Goal: Task Accomplishment & Management: Manage account settings

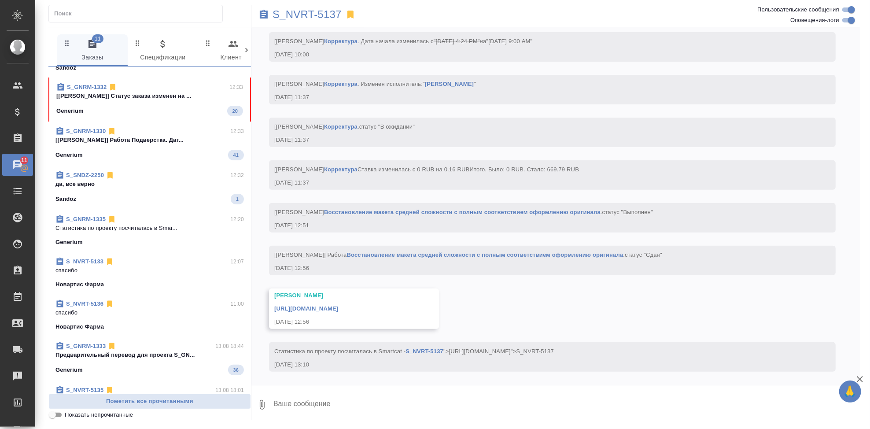
scroll to position [280, 0]
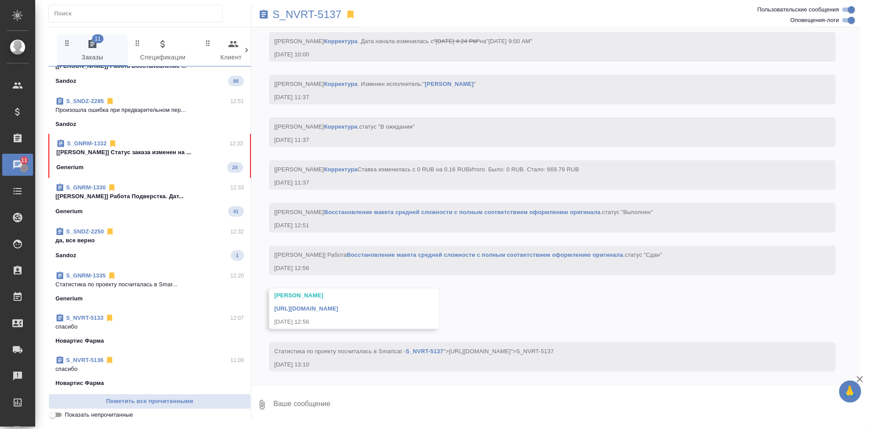
click at [139, 169] on div "Generium 20" at bounding box center [149, 167] width 187 height 11
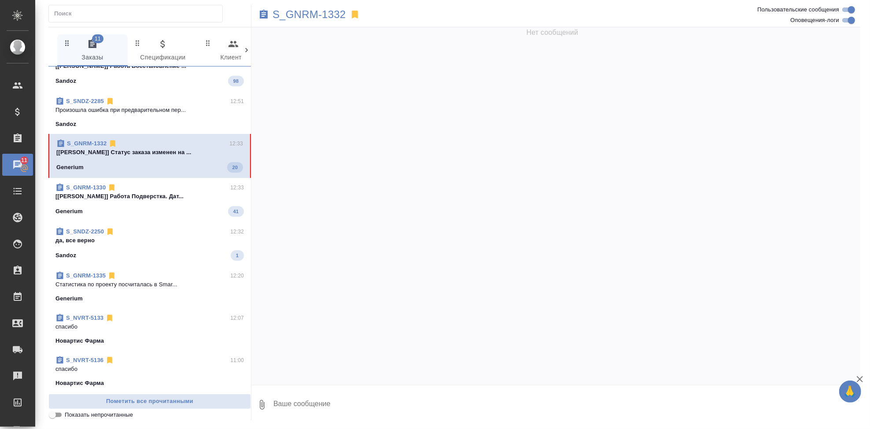
scroll to position [0, 0]
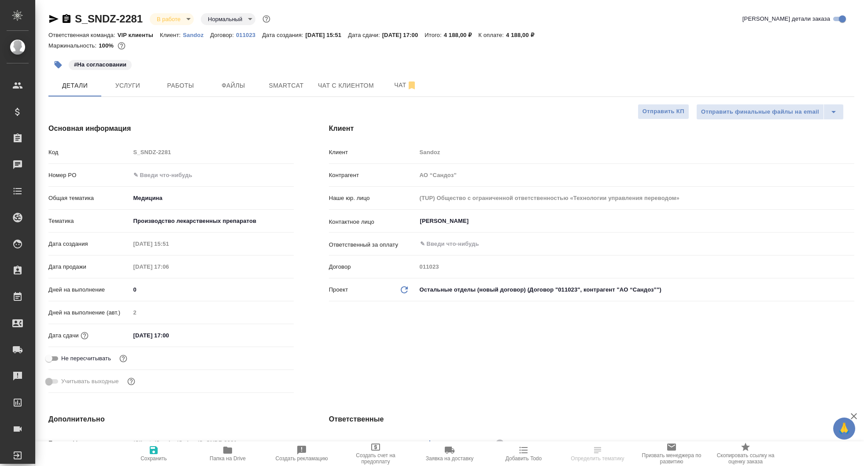
select select "RU"
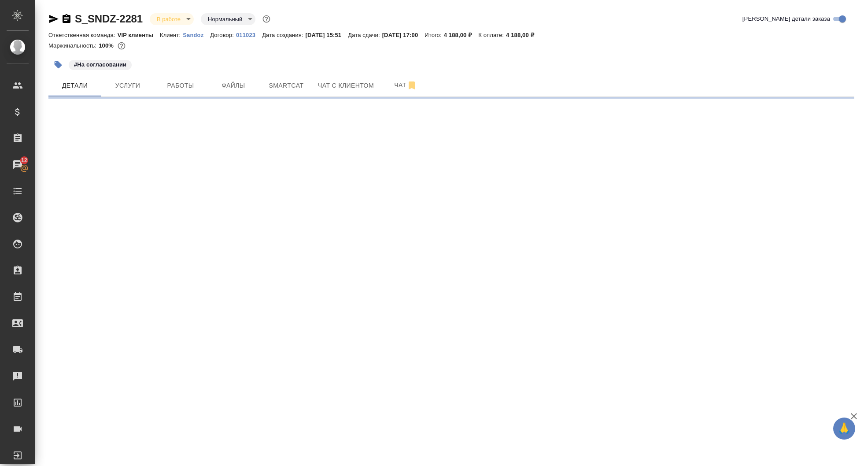
select select "RU"
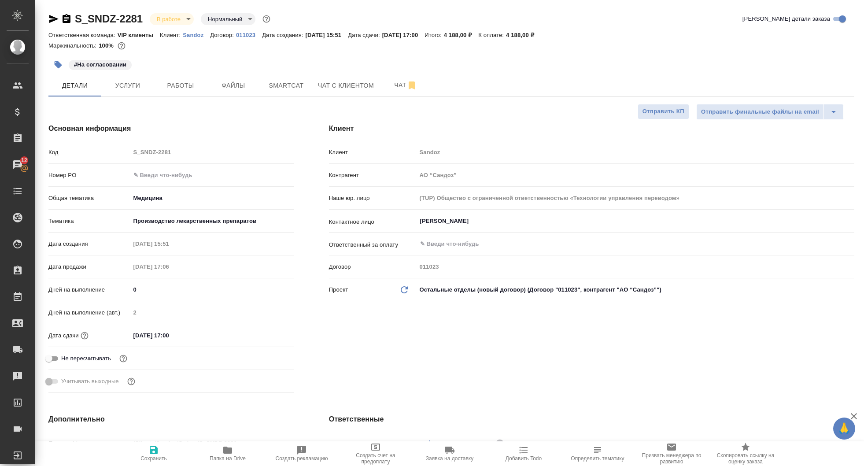
type textarea "x"
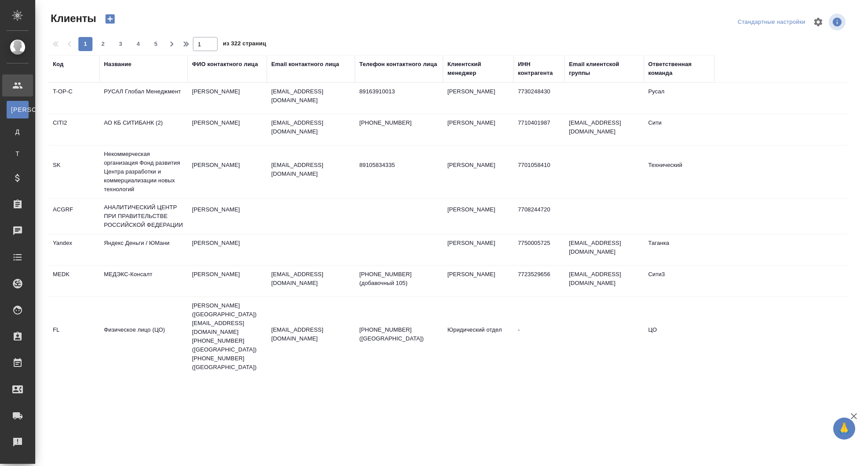
select select "RU"
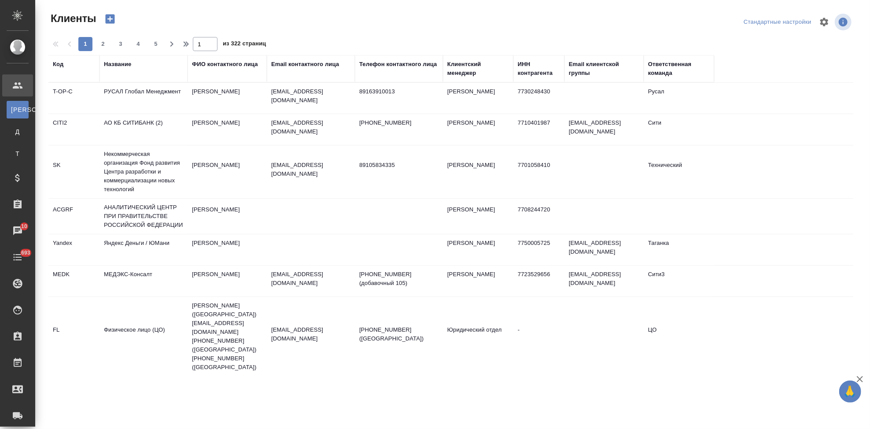
click at [64, 65] on div "Код" at bounding box center [74, 64] width 42 height 9
click at [59, 71] on div "Код" at bounding box center [74, 69] width 42 height 18
click at [60, 65] on div "Код" at bounding box center [58, 64] width 11 height 9
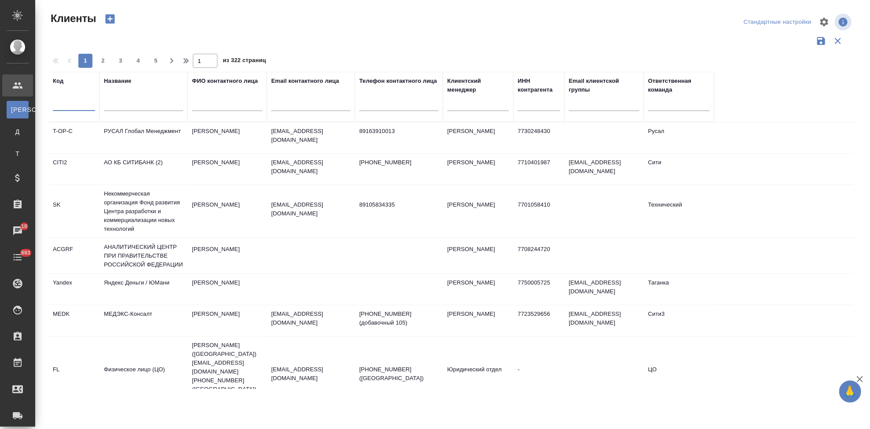
click at [59, 104] on input "text" at bounding box center [74, 105] width 42 height 11
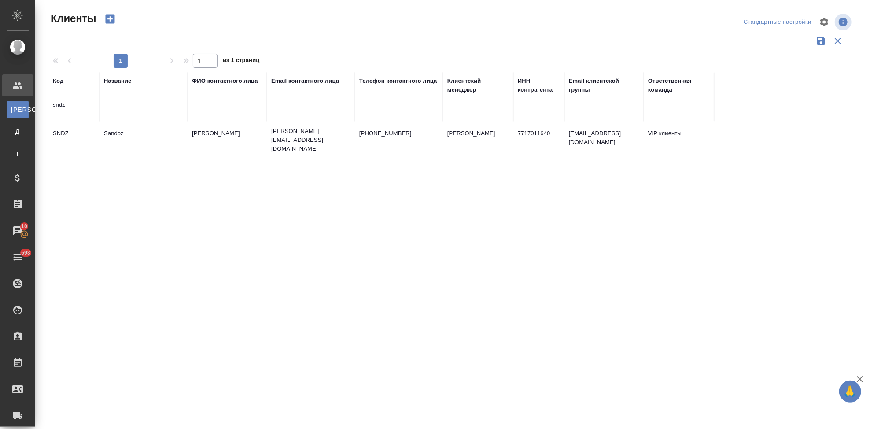
click at [385, 132] on p "+74956607509" at bounding box center [398, 133] width 79 height 9
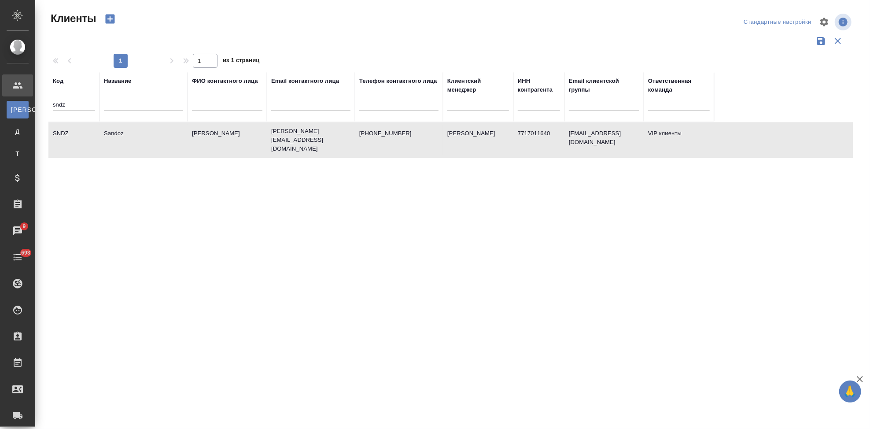
click at [85, 103] on input "sndz" at bounding box center [74, 105] width 42 height 11
type input "s"
type input "gnrm"
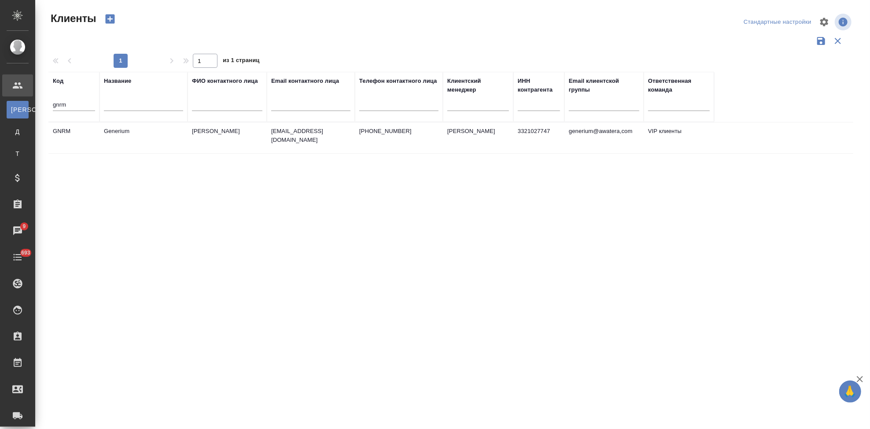
click at [185, 136] on td "Generium" at bounding box center [144, 137] width 88 height 31
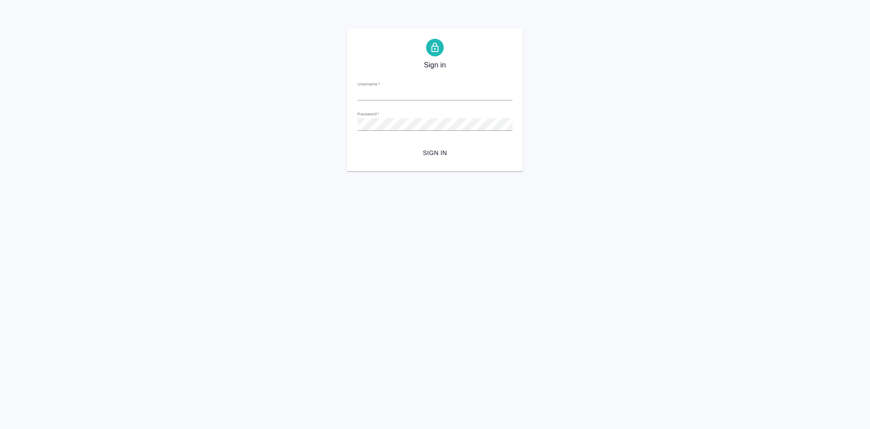
type input "[EMAIL_ADDRESS][DOMAIN_NAME]"
click at [441, 148] on span "Sign in" at bounding box center [435, 153] width 141 height 11
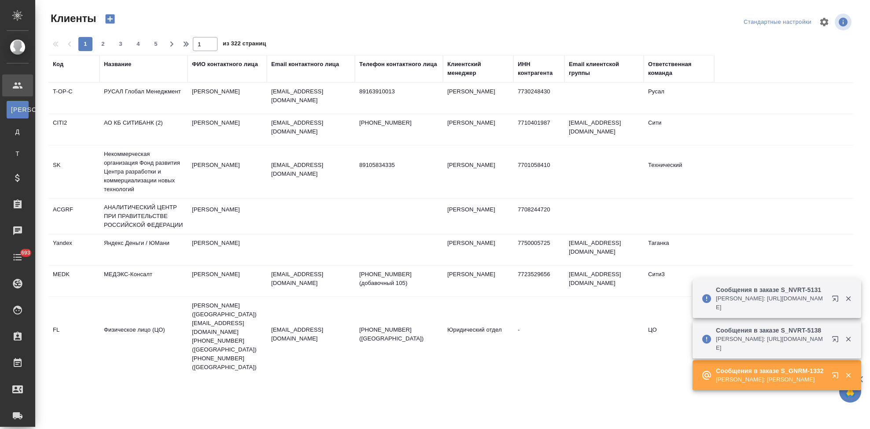
select select "RU"
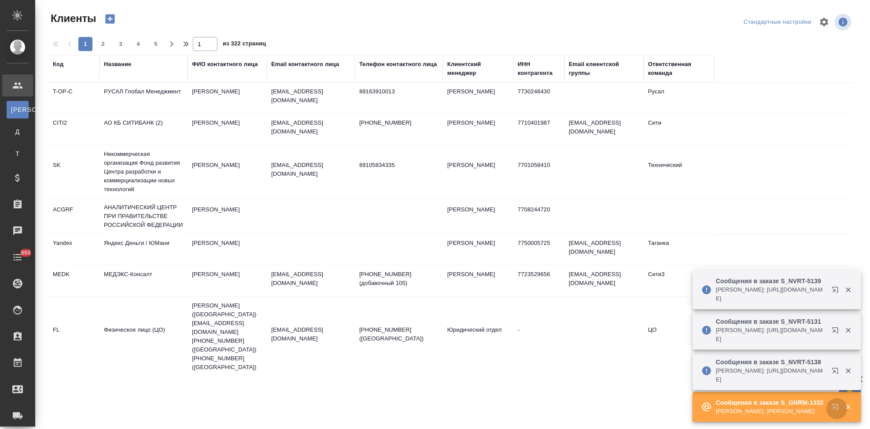
click at [836, 411] on icon "button" at bounding box center [837, 408] width 11 height 11
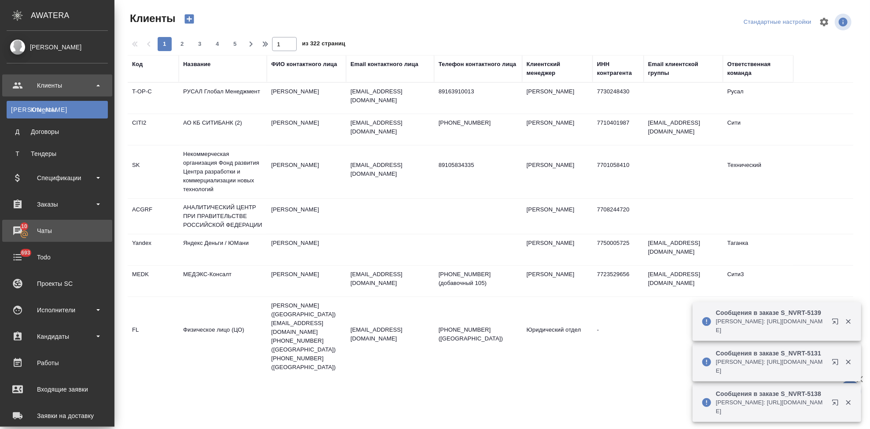
click at [22, 233] on div "Чаты" at bounding box center [57, 230] width 101 height 13
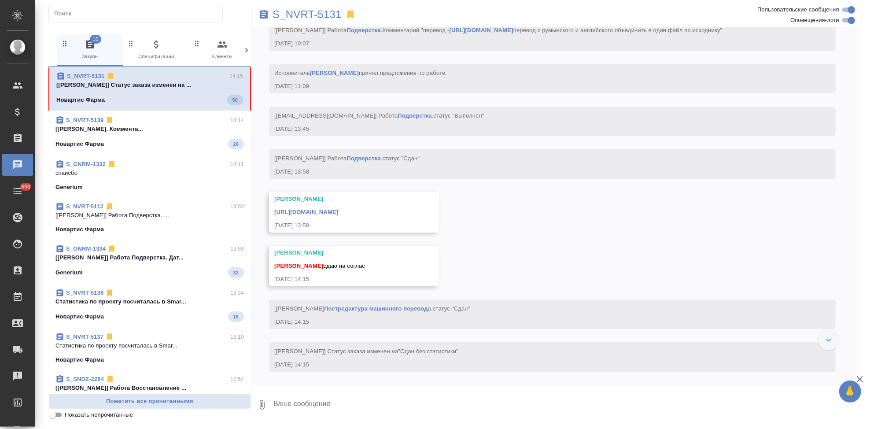
scroll to position [4828, 0]
click at [380, 394] on textarea at bounding box center [567, 405] width 588 height 30
drag, startPoint x: 374, startPoint y: 398, endPoint x: 368, endPoint y: 399, distance: 6.8
click at [374, 398] on textarea at bounding box center [567, 405] width 588 height 30
type textarea "c"
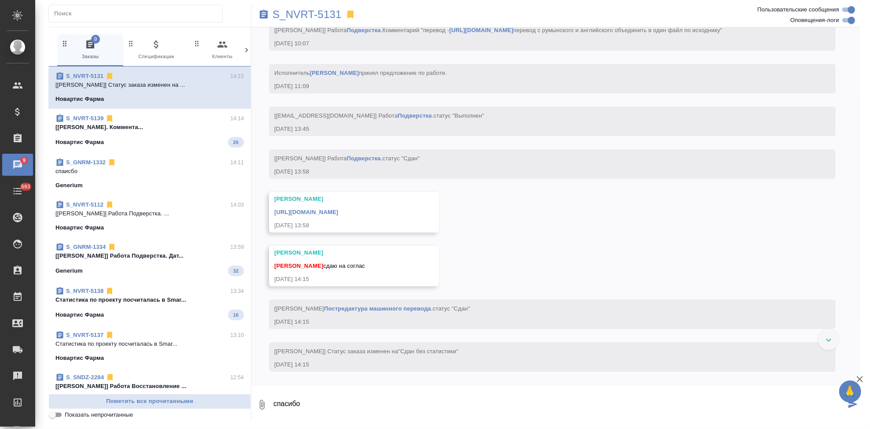
type textarea "спасибо"
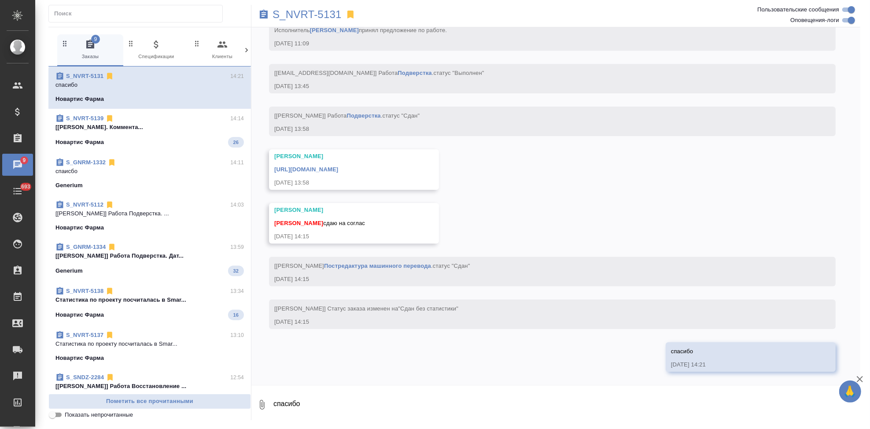
scroll to position [4908, 0]
click at [338, 167] on link "https://drive.awatera.com/apps/files/files/10077545?dir=/Shares/Novartos_Pharma…" at bounding box center [306, 169] width 64 height 7
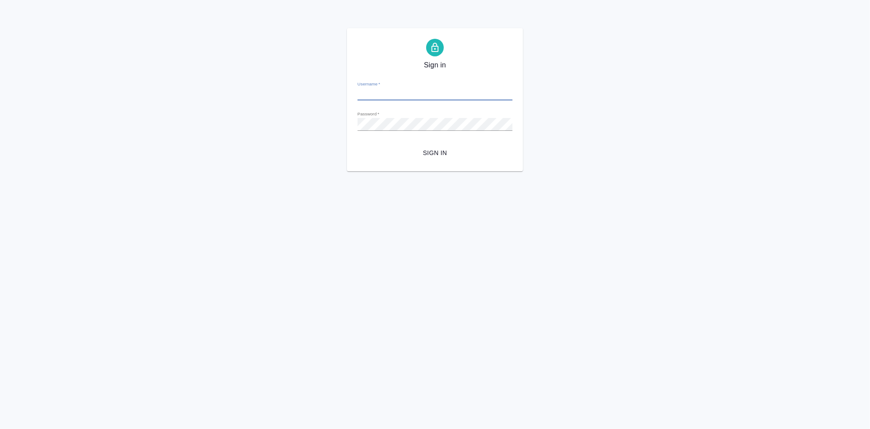
type input "[EMAIL_ADDRESS][DOMAIN_NAME]"
click at [434, 156] on span "Sign in" at bounding box center [435, 153] width 141 height 11
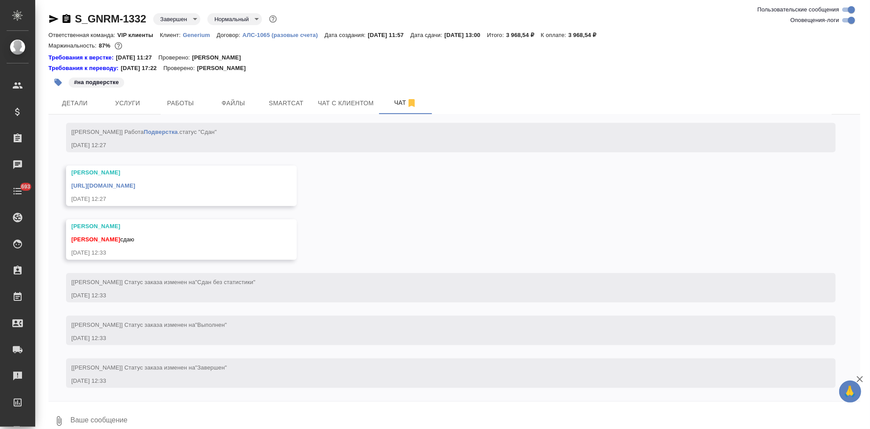
scroll to position [3473, 0]
drag, startPoint x: 233, startPoint y: 404, endPoint x: 183, endPoint y: 426, distance: 54.0
click at [232, 403] on div at bounding box center [454, 404] width 812 height 4
click at [169, 416] on textarea at bounding box center [465, 421] width 791 height 30
type textarea "спаисбо"
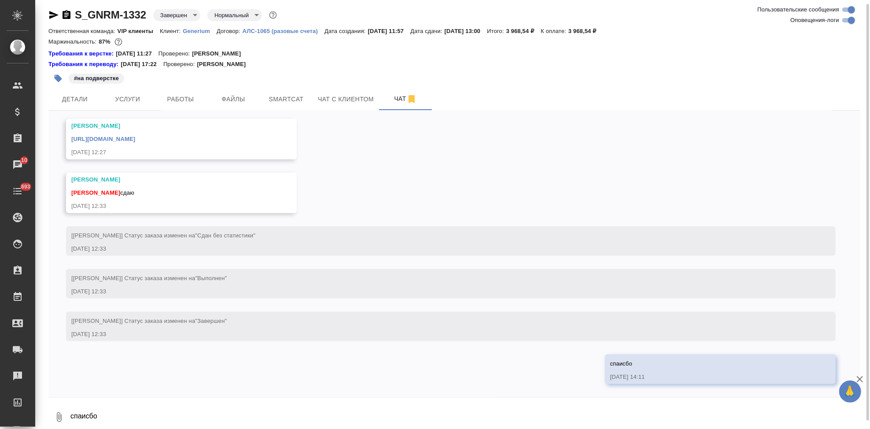
scroll to position [3516, 0]
click at [135, 137] on link "https://drive.awatera.com/apps/files/files/10094870?dir=/Shares/Generium/Orders…" at bounding box center [103, 139] width 64 height 7
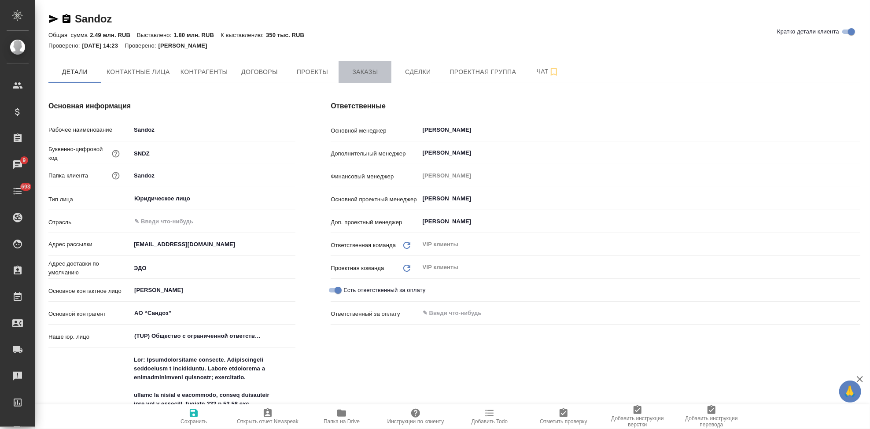
click at [379, 77] on button "Заказы" at bounding box center [365, 72] width 53 height 22
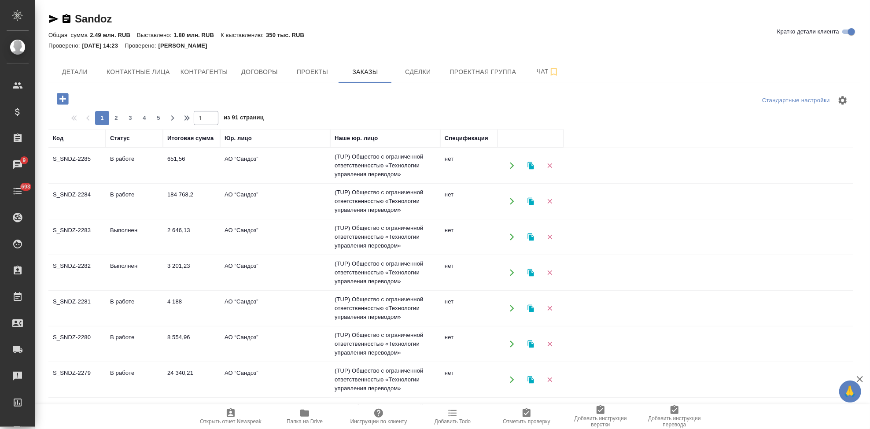
click at [107, 181] on td "В работе" at bounding box center [134, 165] width 57 height 31
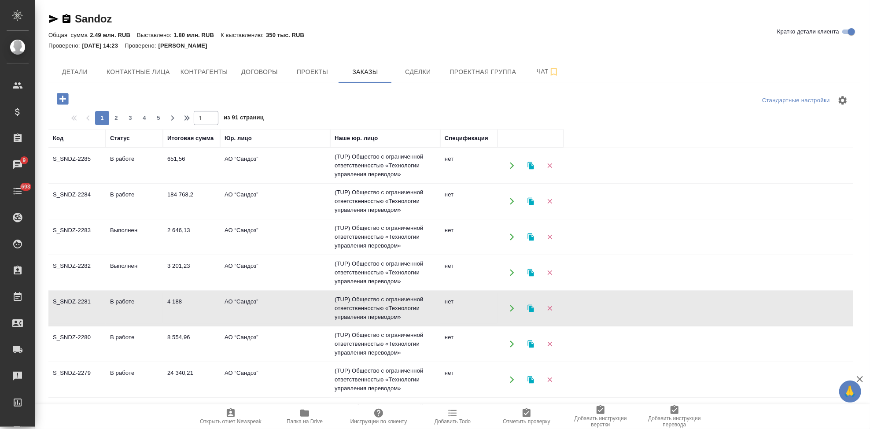
click at [107, 181] on td "В работе" at bounding box center [134, 165] width 57 height 31
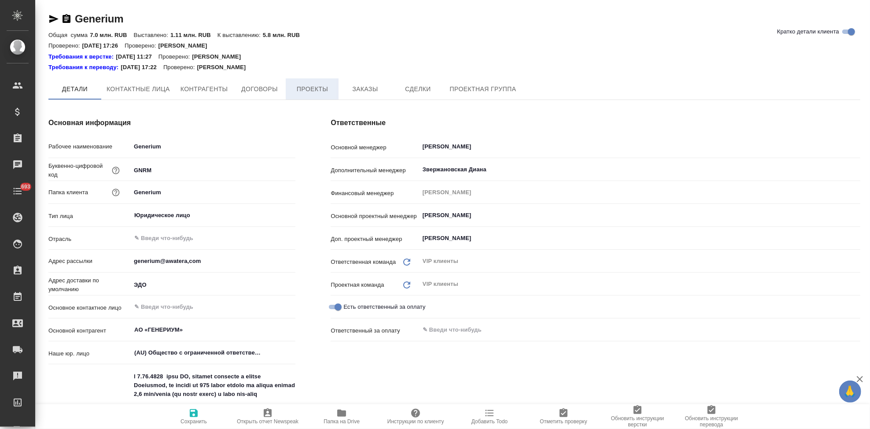
type textarea "x"
click at [363, 93] on span "Заказы" at bounding box center [365, 89] width 42 height 11
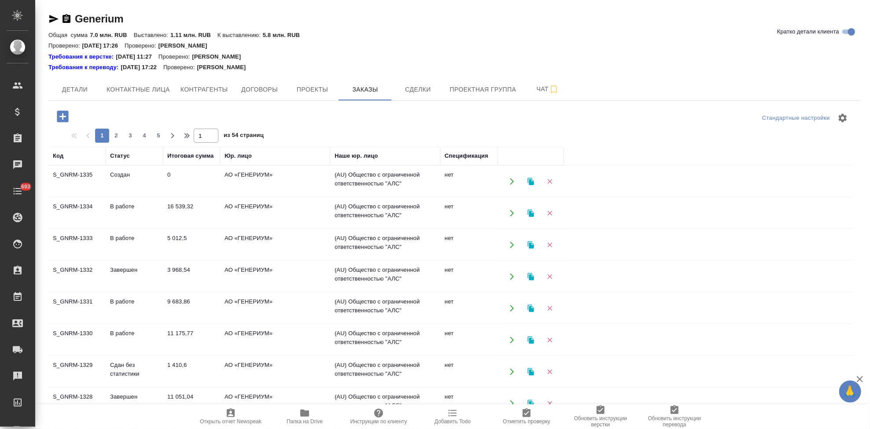
click at [128, 181] on td "Создан" at bounding box center [134, 181] width 57 height 31
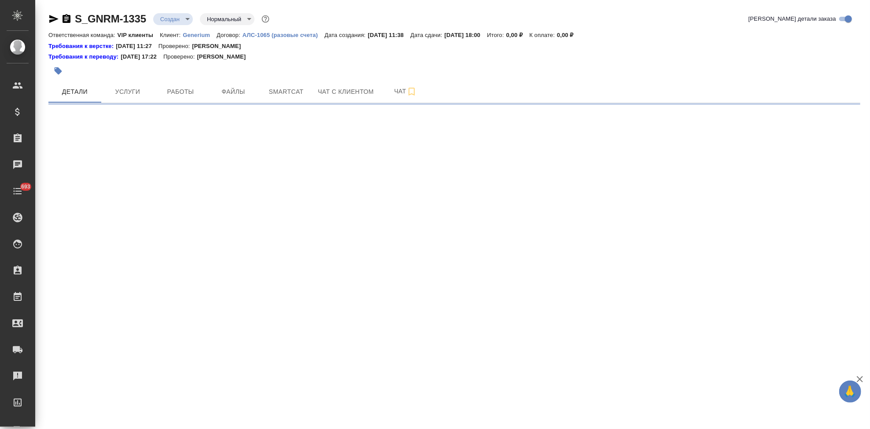
select select "RU"
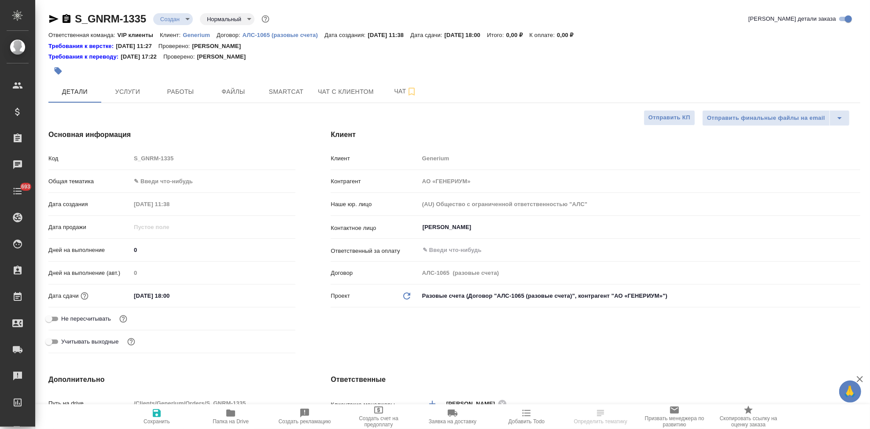
type textarea "x"
click at [92, 161] on div "Код S_GNRM-1335" at bounding box center [171, 158] width 247 height 15
click at [273, 97] on span "Smartcat" at bounding box center [286, 91] width 42 height 11
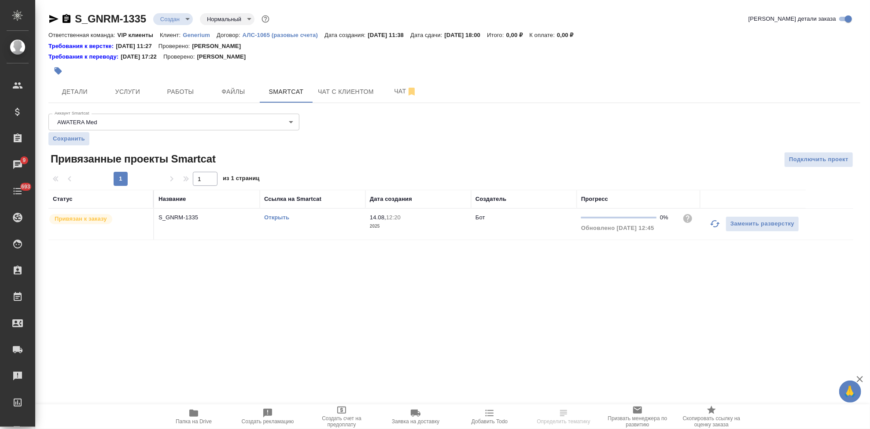
click at [278, 218] on link "Открыть" at bounding box center [276, 217] width 25 height 7
click at [389, 86] on span "Чат" at bounding box center [405, 91] width 42 height 11
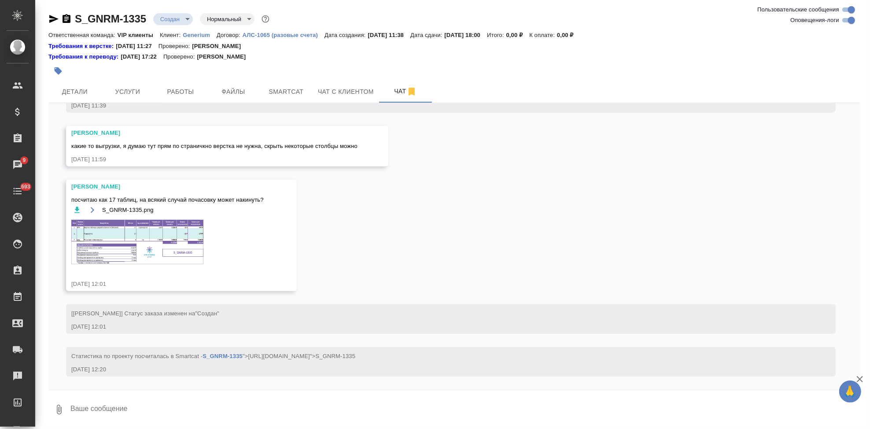
scroll to position [0, 0]
click at [181, 406] on textarea at bounding box center [465, 409] width 791 height 30
type textarea "f"
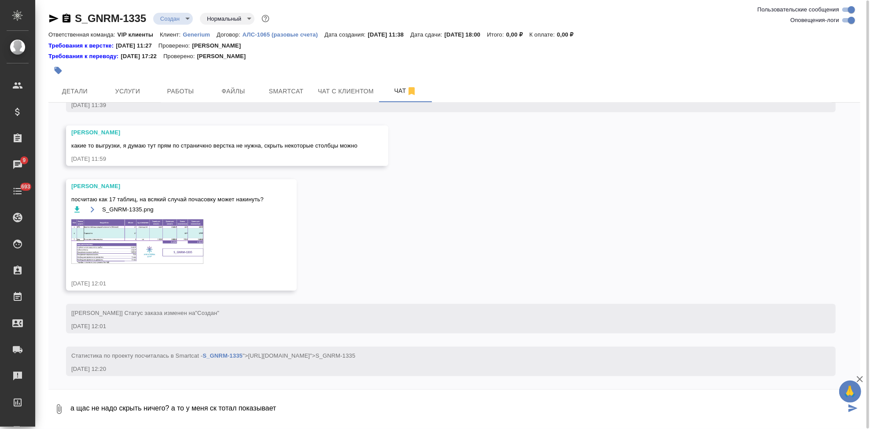
paste textarea "451365"
type textarea "а щас не надо скрыть ничего? а то у меня ск тотал показывает 451365 слов"
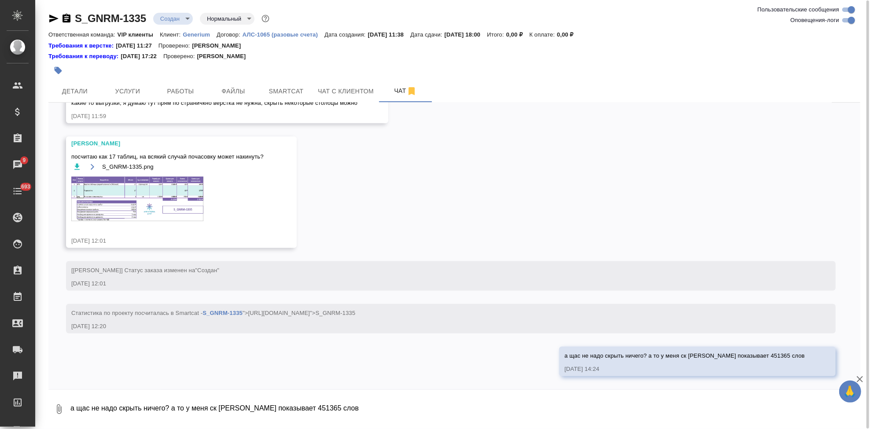
scroll to position [452, 0]
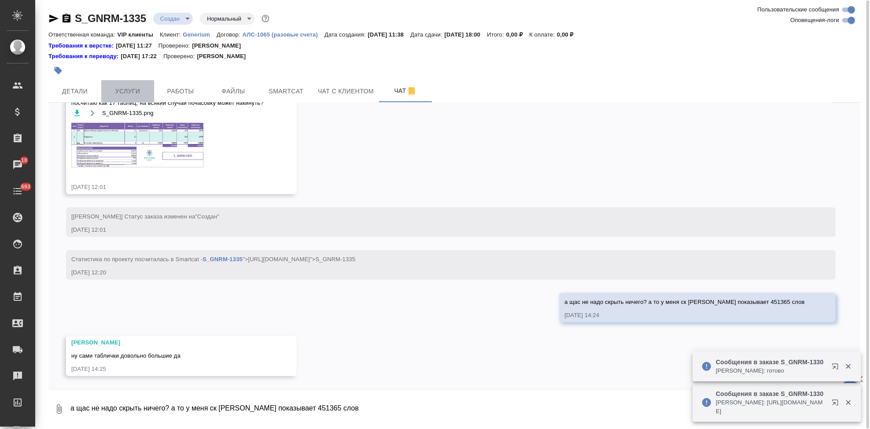
click at [133, 92] on span "Услуги" at bounding box center [128, 91] width 42 height 11
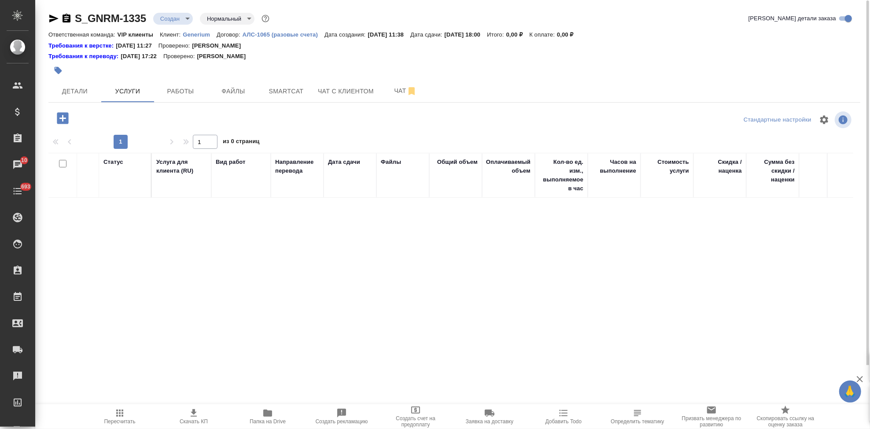
click at [59, 118] on icon "button" at bounding box center [62, 117] width 11 height 11
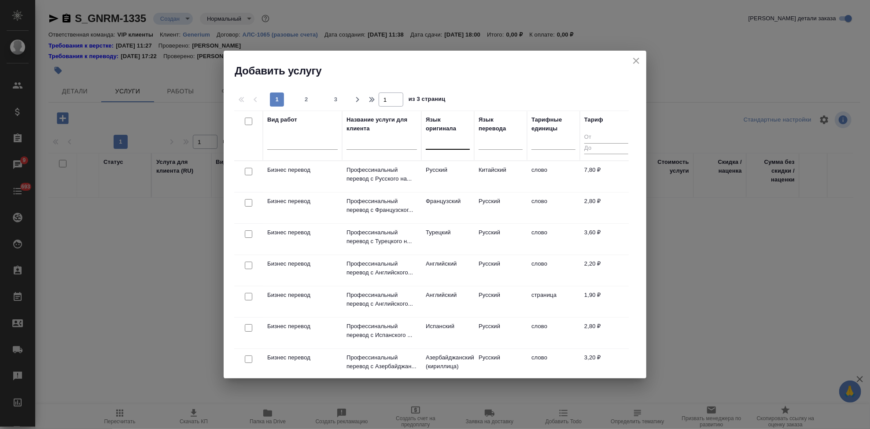
click at [443, 144] on div at bounding box center [448, 140] width 44 height 13
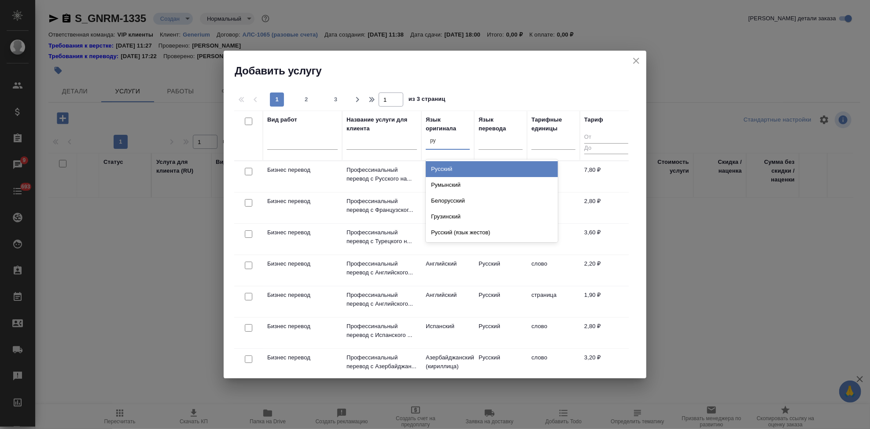
type input "рус"
click at [451, 164] on div "Русский" at bounding box center [492, 169] width 132 height 16
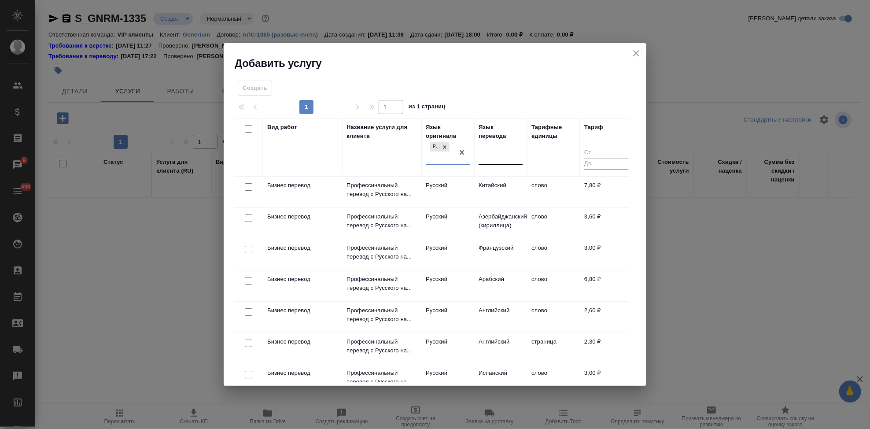
click at [495, 150] on div at bounding box center [501, 156] width 44 height 13
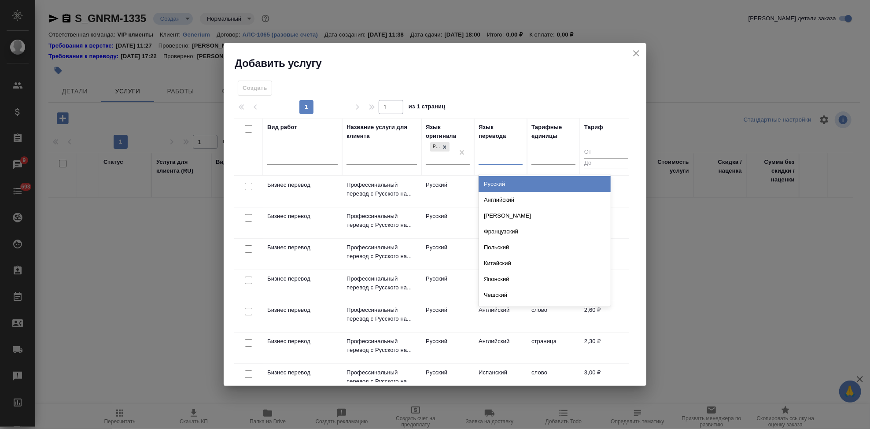
type input "а"
click at [497, 181] on div "Английский" at bounding box center [545, 184] width 132 height 16
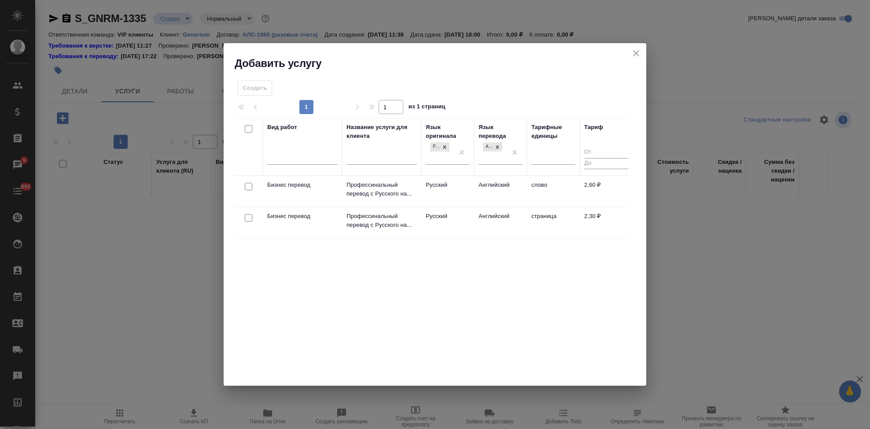
click at [468, 189] on td "Русский" at bounding box center [447, 191] width 53 height 31
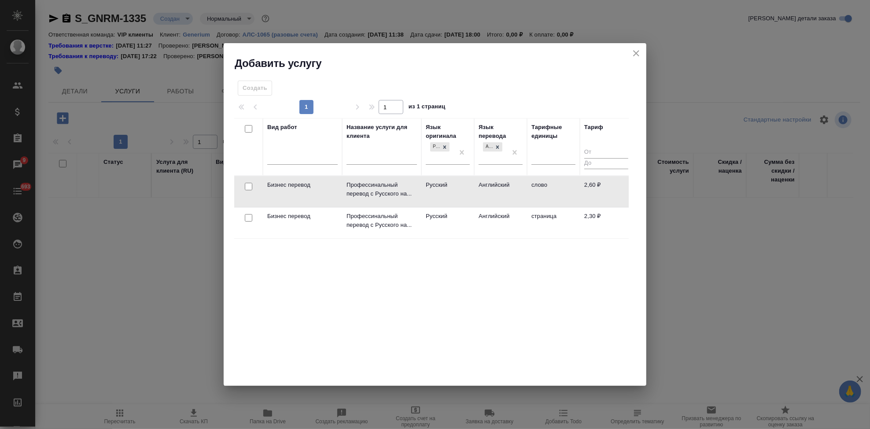
click at [468, 189] on td "Русский" at bounding box center [447, 191] width 53 height 31
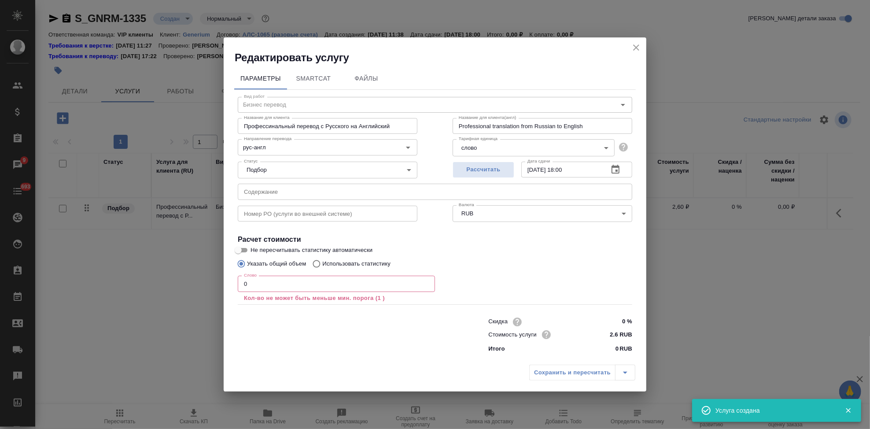
click at [273, 281] on input "0" at bounding box center [336, 284] width 197 height 16
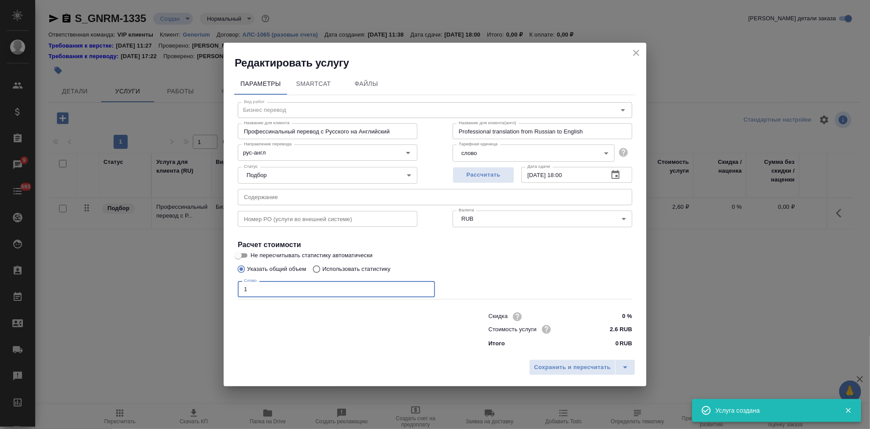
type input "1"
click at [315, 273] on input "Использовать статистику" at bounding box center [315, 269] width 14 height 17
radio input "true"
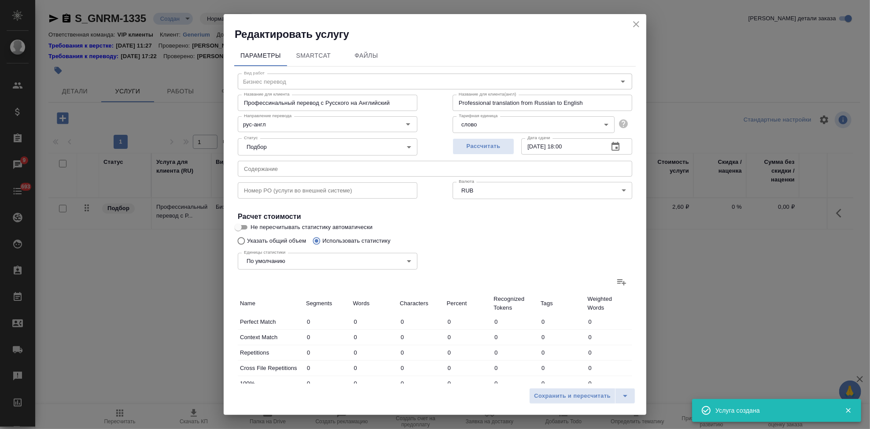
radio input "false"
click at [620, 287] on icon at bounding box center [622, 282] width 11 height 11
click at [0, 0] on input "file" at bounding box center [0, 0] width 0 height 0
type input "3645"
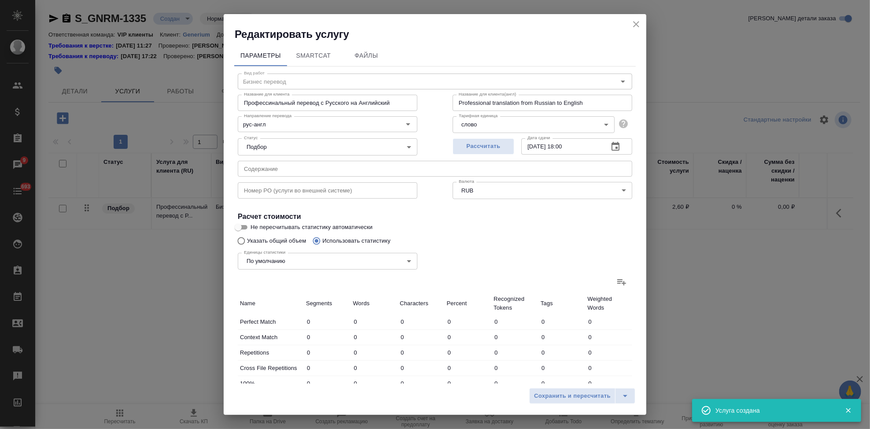
type input "10933"
type input "63926"
type input "211956"
type input "1339303"
type input "57921"
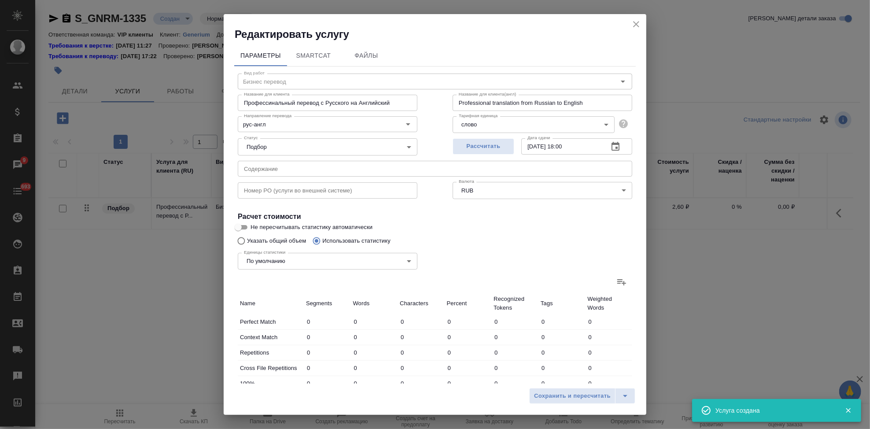
type input "161054"
type input "974668"
type input "64786"
type input "113557"
type input "651554"
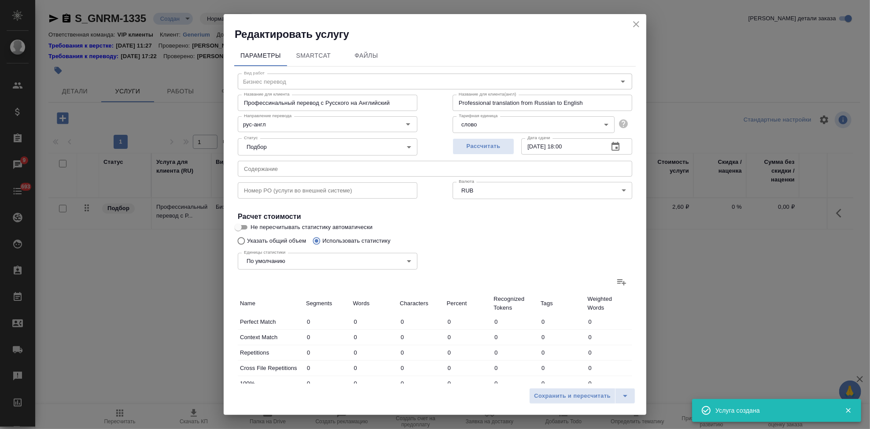
type input "126"
type input "374"
type input "2358"
type input "33"
type input "233"
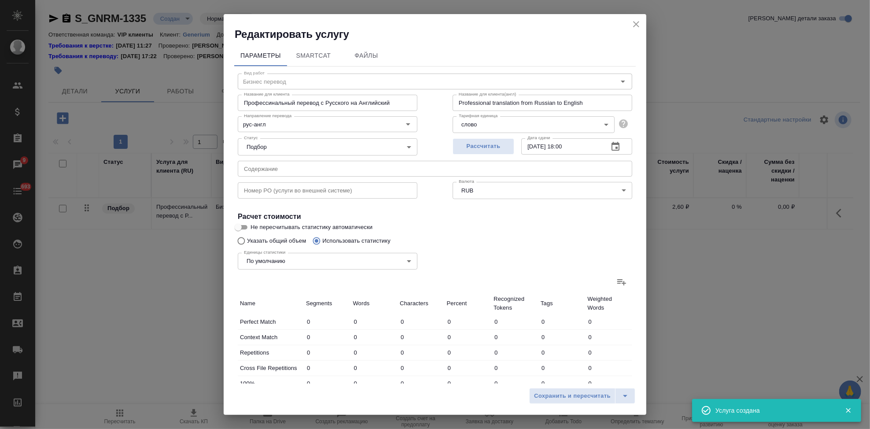
type input "1484"
type input "160"
type input "599"
type input "3800"
type input "1397"
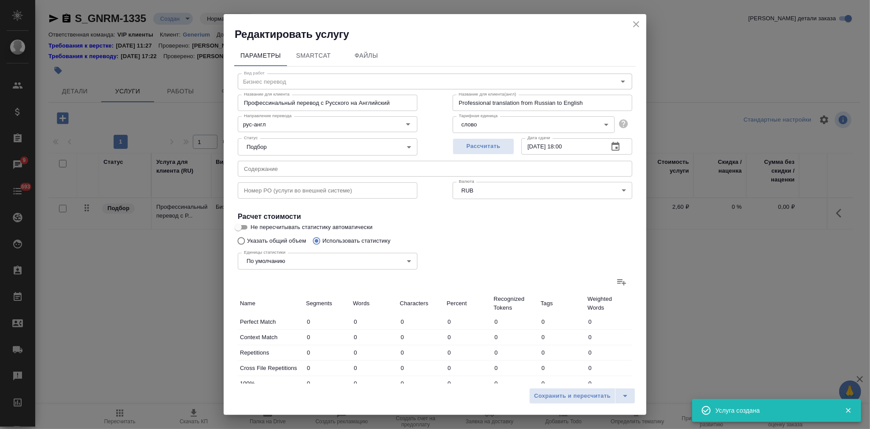
type input "5088"
type input "35759"
type input "70144"
type input "123492"
type input "705885"
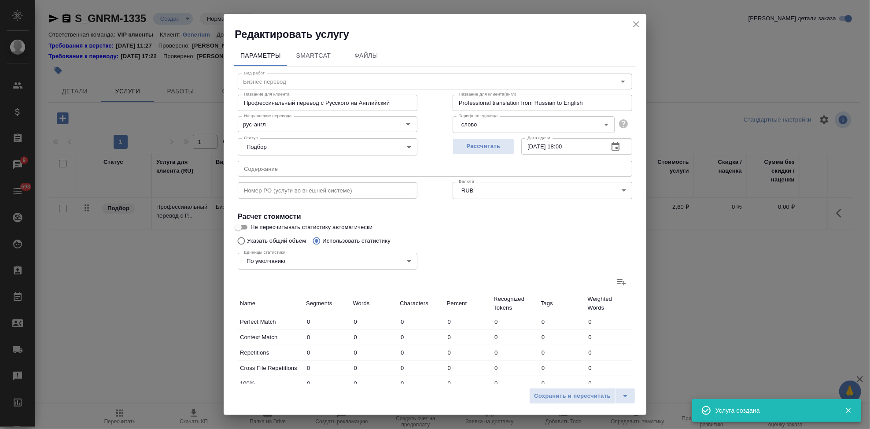
type input "191991"
type input "496502"
type input "3019856"
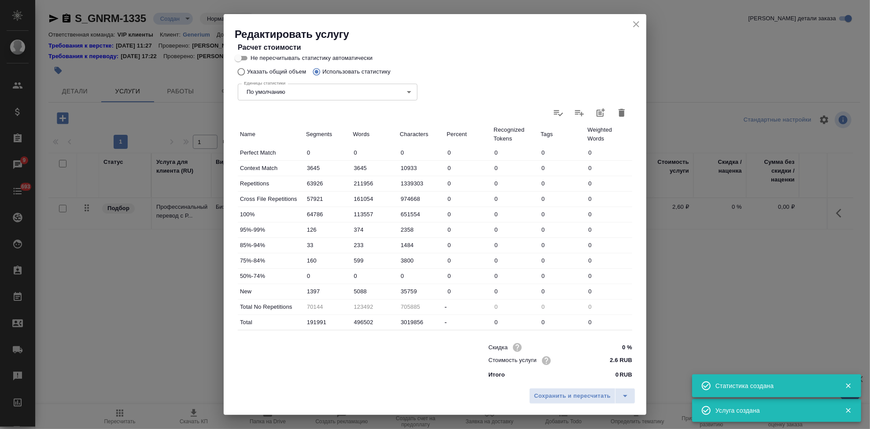
scroll to position [171, 0]
click at [625, 398] on icon "split button" at bounding box center [625, 396] width 11 height 11
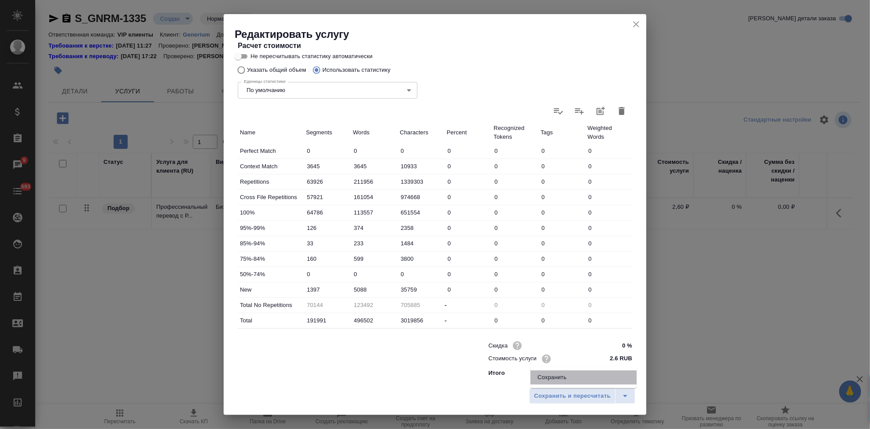
click at [591, 381] on li "Сохранить" at bounding box center [584, 377] width 106 height 14
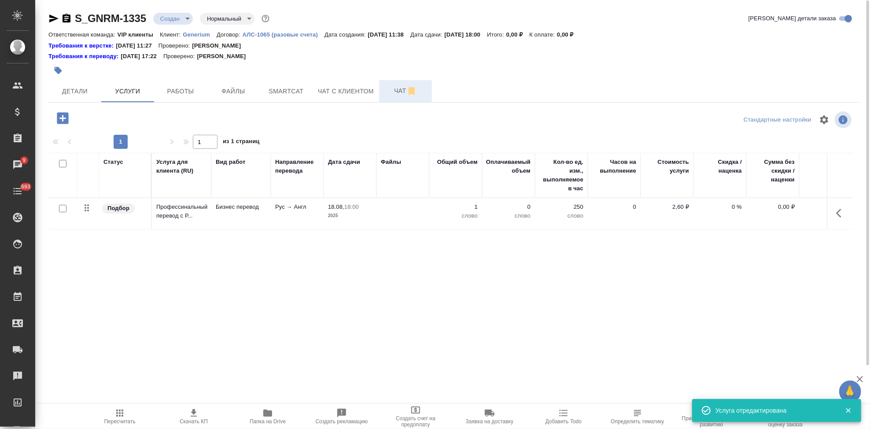
click at [391, 85] on span "Чат" at bounding box center [405, 90] width 42 height 11
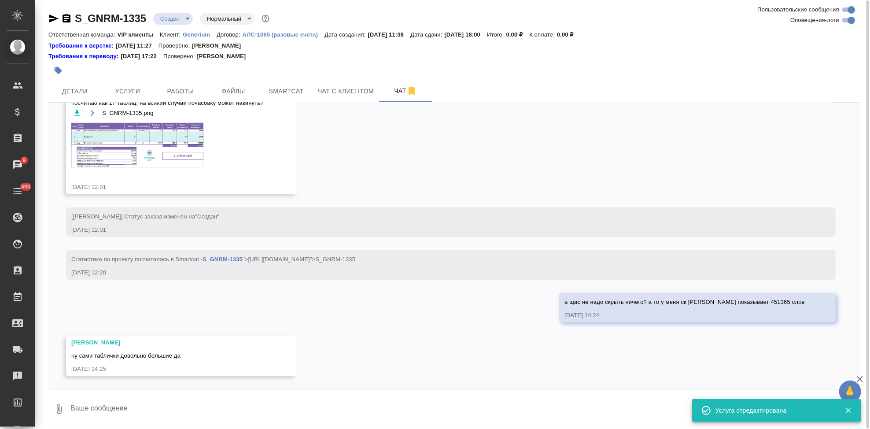
scroll to position [452, 0]
click at [90, 114] on icon "button" at bounding box center [92, 113] width 7 height 7
click at [141, 92] on span "Услуги" at bounding box center [128, 91] width 42 height 11
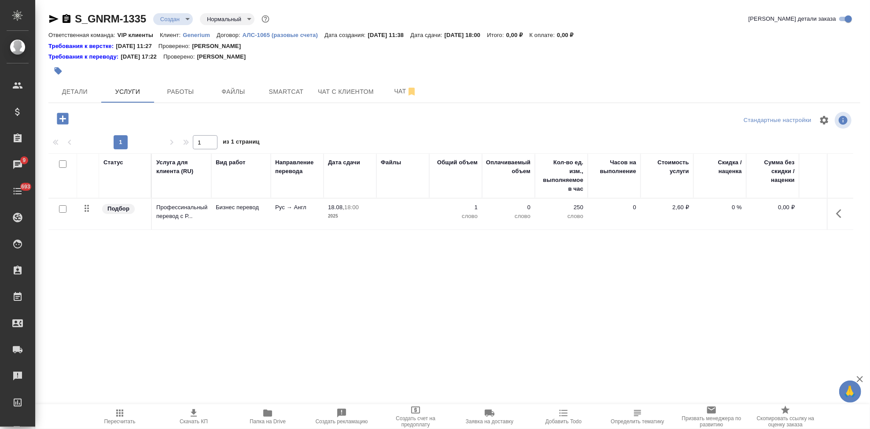
click at [52, 116] on button "button" at bounding box center [63, 119] width 24 height 18
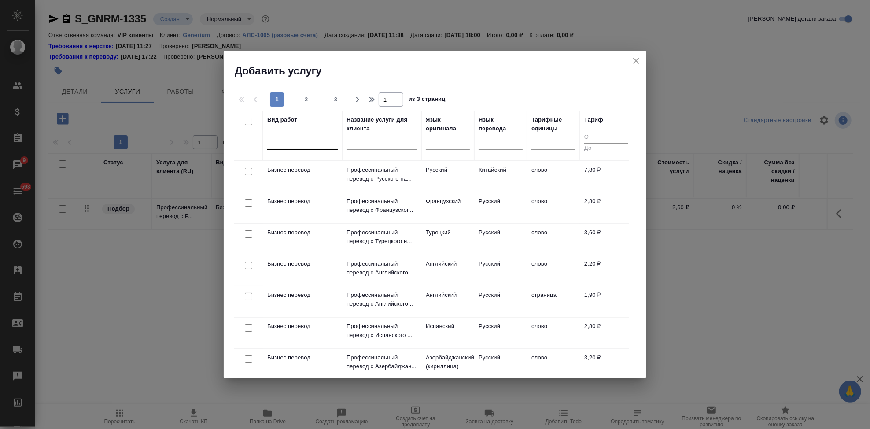
click at [313, 147] on div at bounding box center [302, 140] width 70 height 13
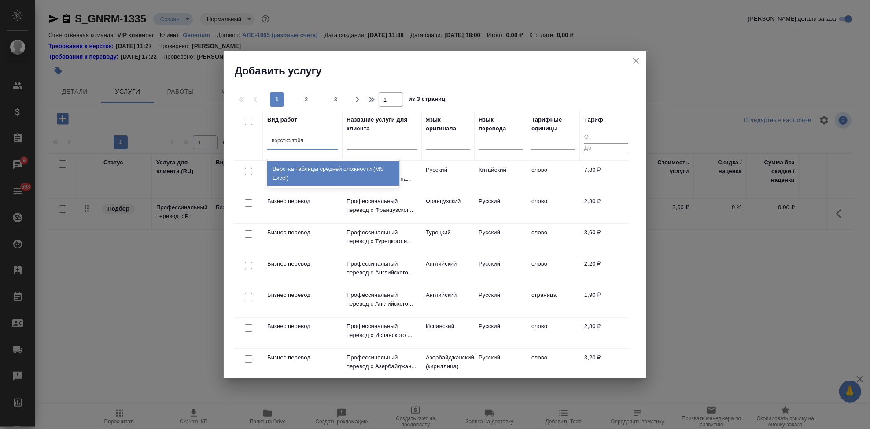
type input "верстка табли"
click at [302, 166] on div "Верстка таблицы средней сложности (MS Excel)" at bounding box center [333, 173] width 132 height 25
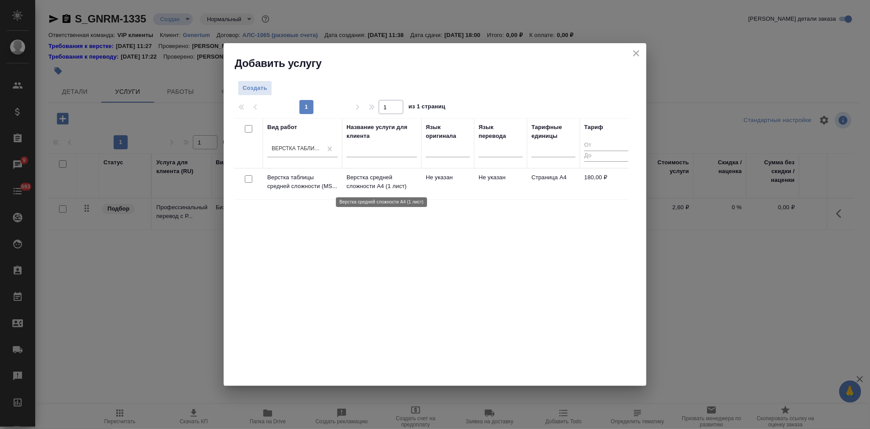
click at [372, 185] on p "Верстка средней сложности А4 (1 лист)" at bounding box center [382, 182] width 70 height 18
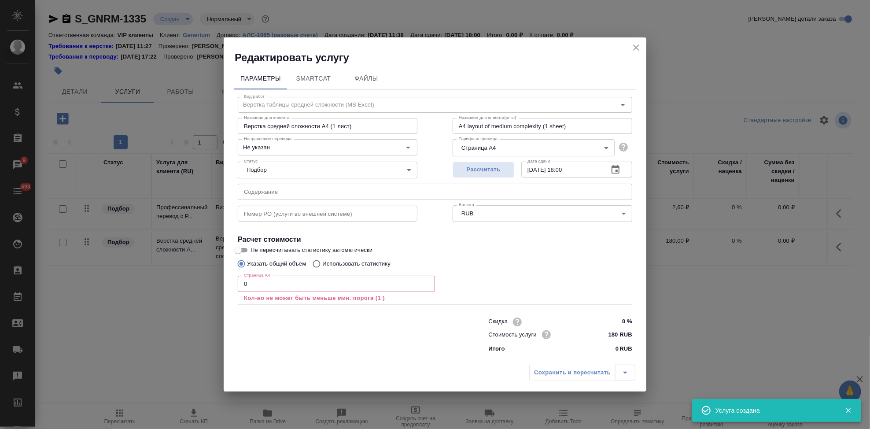
click at [303, 284] on input "0" at bounding box center [336, 284] width 197 height 16
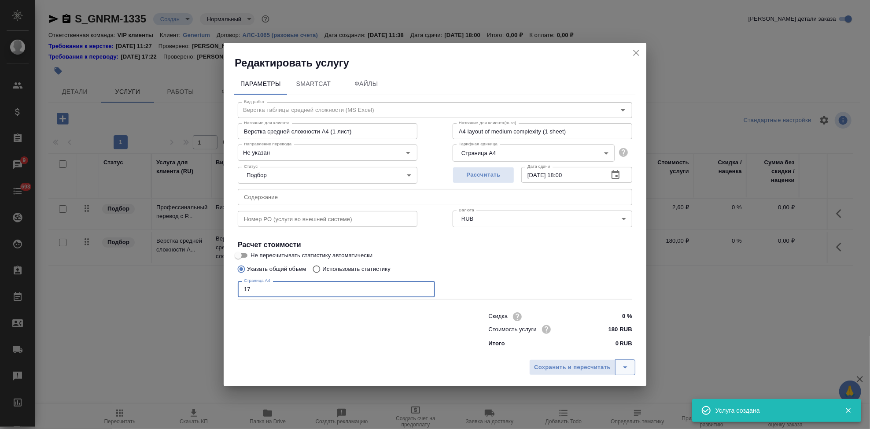
type input "17"
click at [618, 368] on button "split button" at bounding box center [625, 367] width 20 height 16
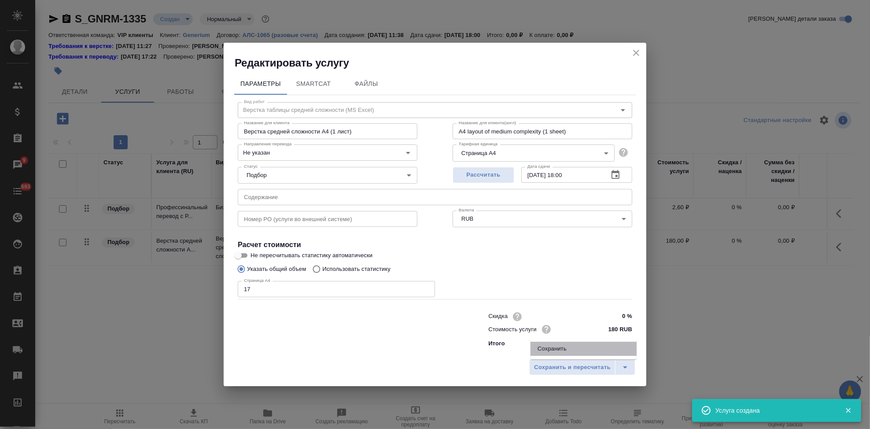
click at [576, 352] on li "Сохранить" at bounding box center [584, 349] width 106 height 14
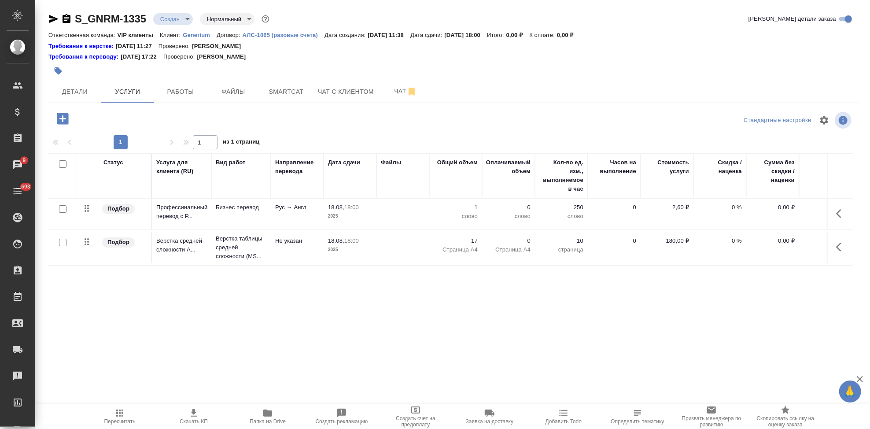
click at [67, 118] on icon "button" at bounding box center [62, 118] width 11 height 11
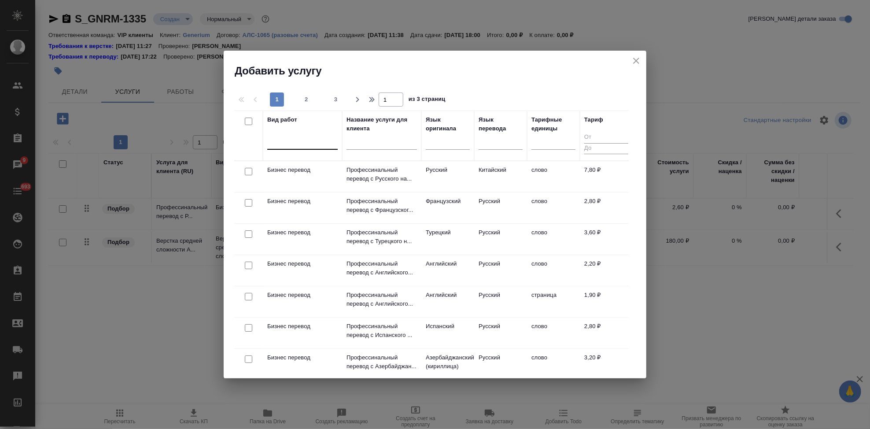
click at [288, 145] on div at bounding box center [302, 140] width 70 height 13
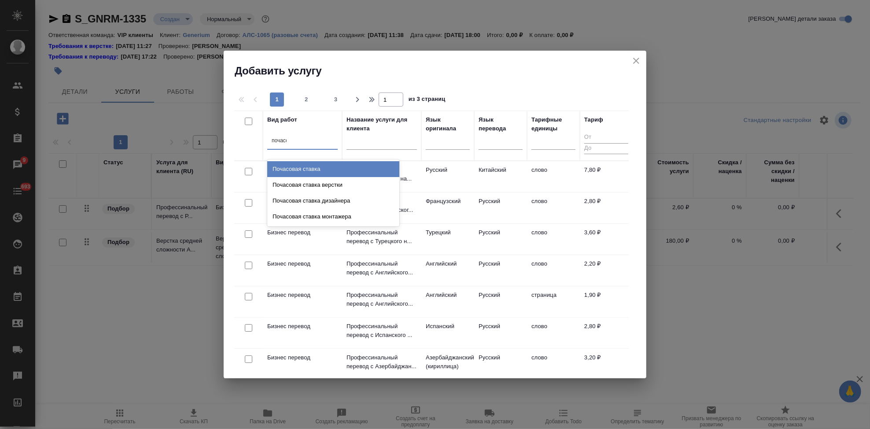
type input "почасов"
click at [300, 167] on div "Почасовая ставка" at bounding box center [333, 169] width 132 height 16
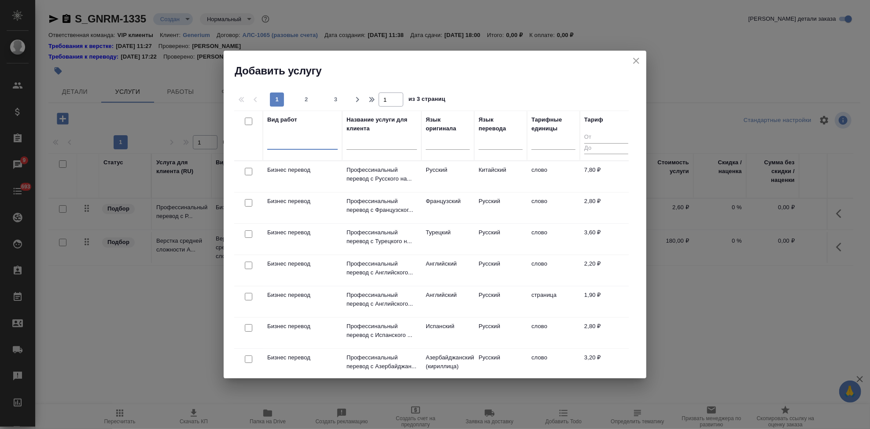
click at [294, 143] on div at bounding box center [302, 140] width 70 height 13
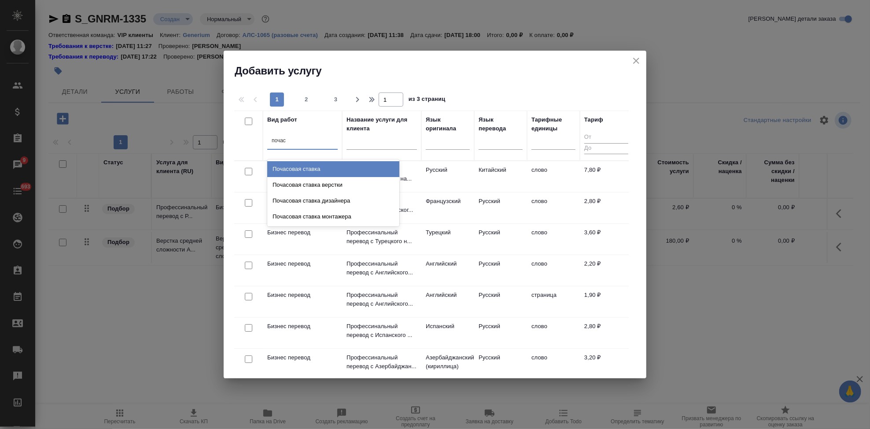
type input "почасо"
click at [299, 166] on div "Почасовая ставка" at bounding box center [333, 169] width 132 height 16
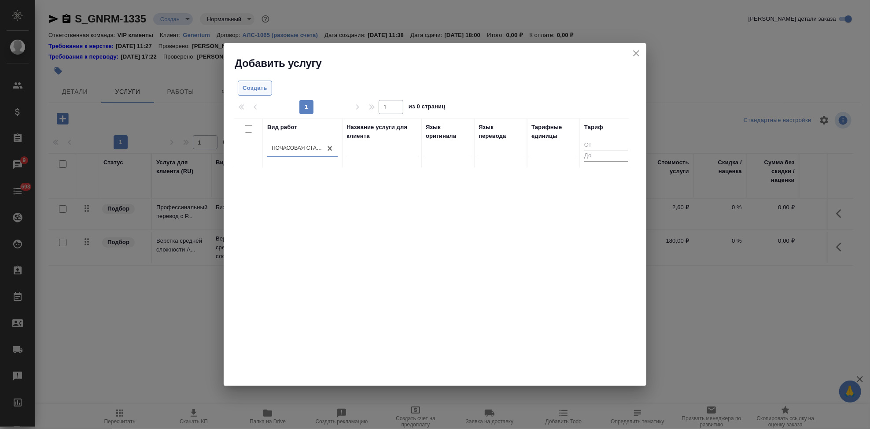
click at [253, 93] on button "Создать" at bounding box center [255, 88] width 34 height 15
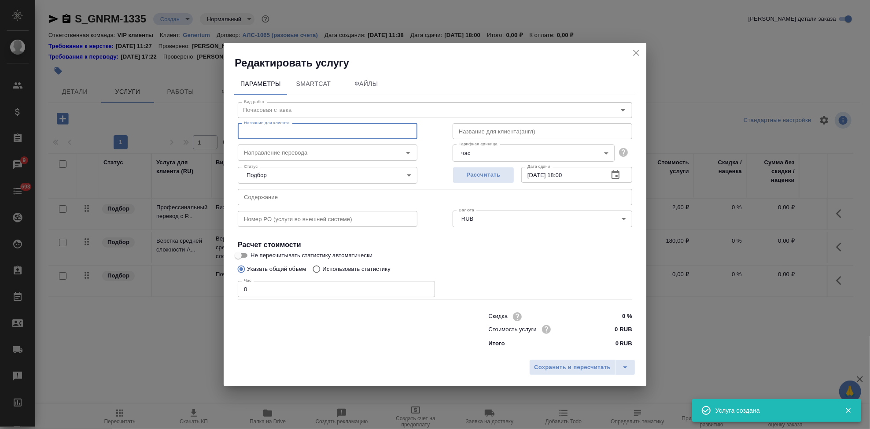
click at [273, 135] on input "text" at bounding box center [328, 131] width 180 height 16
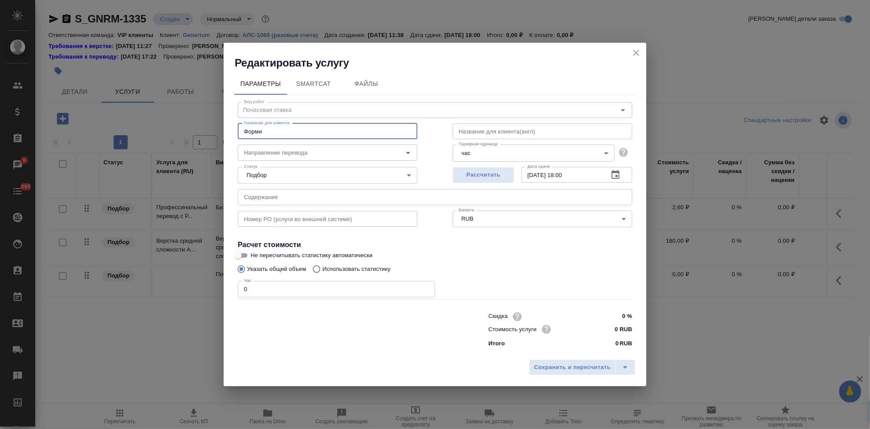
type input "Формирование гибридного документа"
click at [279, 287] on input "0" at bounding box center [336, 289] width 197 height 16
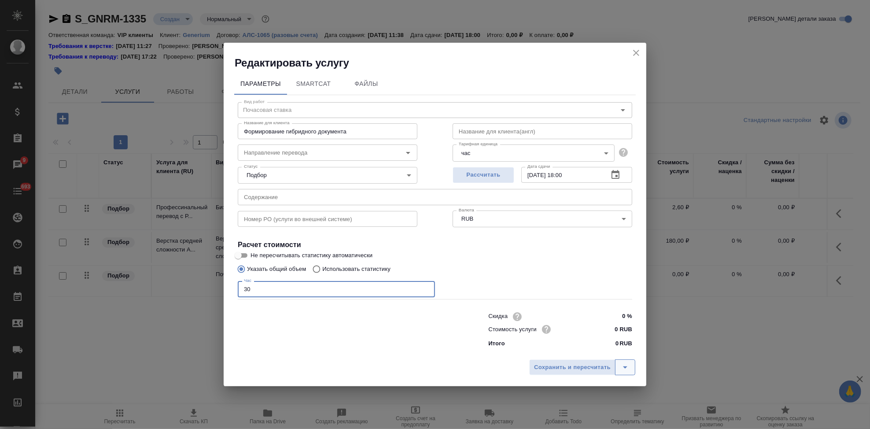
type input "30"
click at [628, 368] on icon "split button" at bounding box center [625, 367] width 11 height 11
click at [580, 348] on li "Сохранить" at bounding box center [584, 349] width 106 height 14
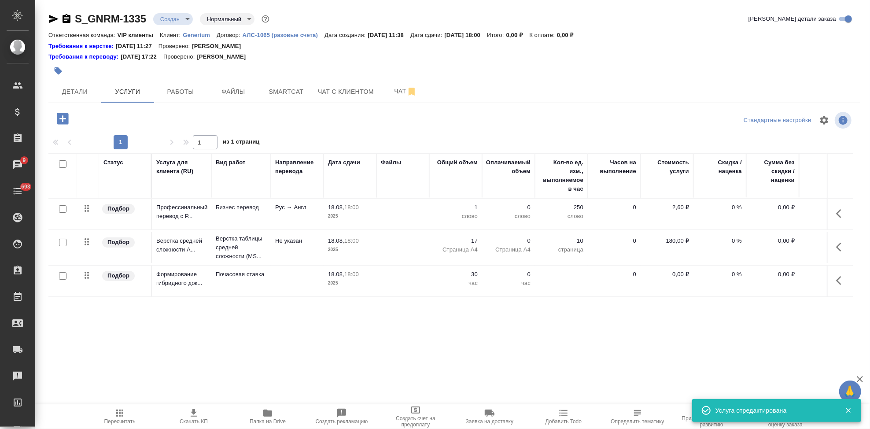
click at [674, 273] on p "0,00 ₽" at bounding box center [667, 274] width 44 height 9
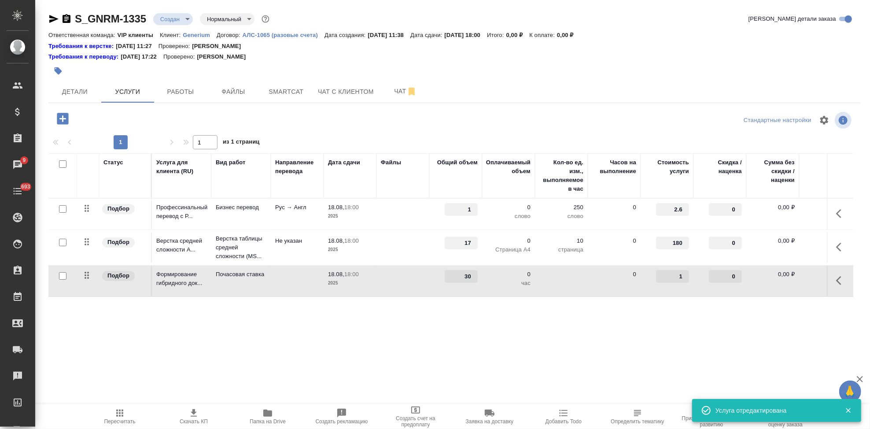
type input "1"
click at [685, 273] on input "1" at bounding box center [672, 276] width 33 height 13
type input "200"
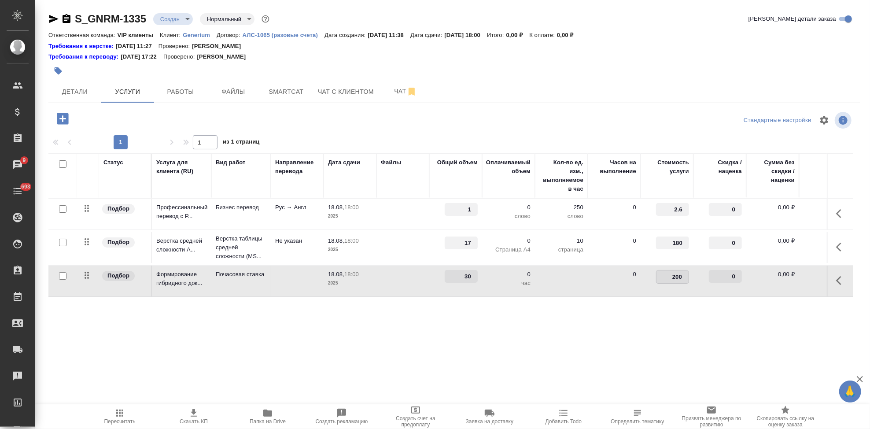
click at [632, 311] on div "Статус Услуга для клиента (RU) Вид работ Направление перевода Дата сдачи Файлы …" at bounding box center [450, 247] width 805 height 189
click at [182, 119] on icon "split button" at bounding box center [178, 117] width 11 height 11
click at [153, 137] on li "Сохранить" at bounding box center [134, 136] width 106 height 14
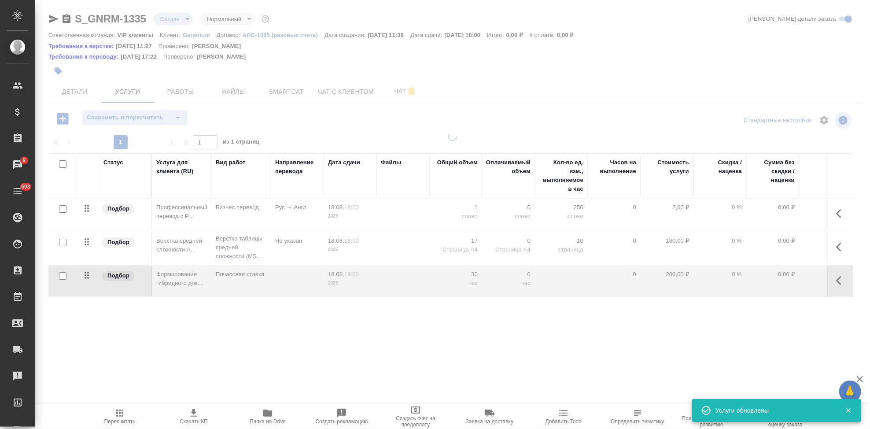
click at [120, 418] on span "Пересчитать" at bounding box center [119, 421] width 31 height 6
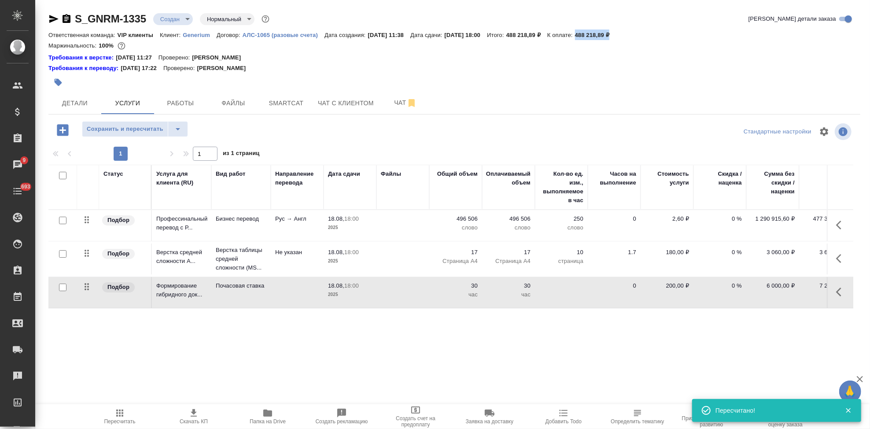
drag, startPoint x: 636, startPoint y: 37, endPoint x: 597, endPoint y: 34, distance: 39.3
click at [597, 34] on p "488 218,89 ₽" at bounding box center [595, 35] width 41 height 7
copy p "488 218,89 ₽"
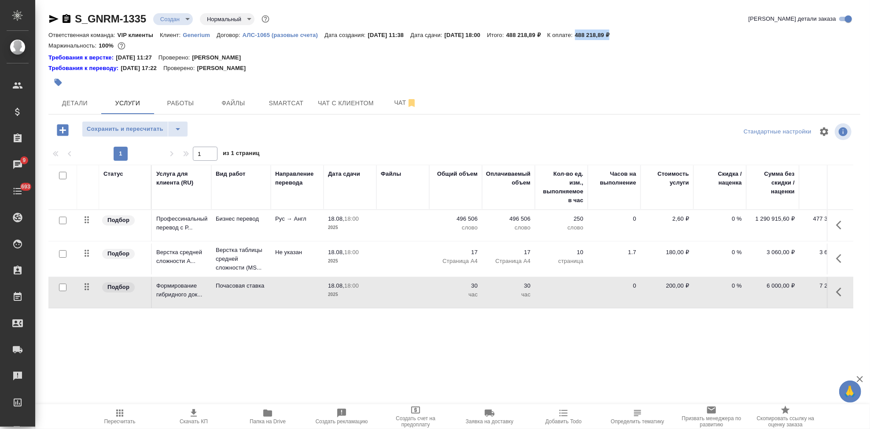
click at [741, 216] on p "0 %" at bounding box center [720, 218] width 44 height 9
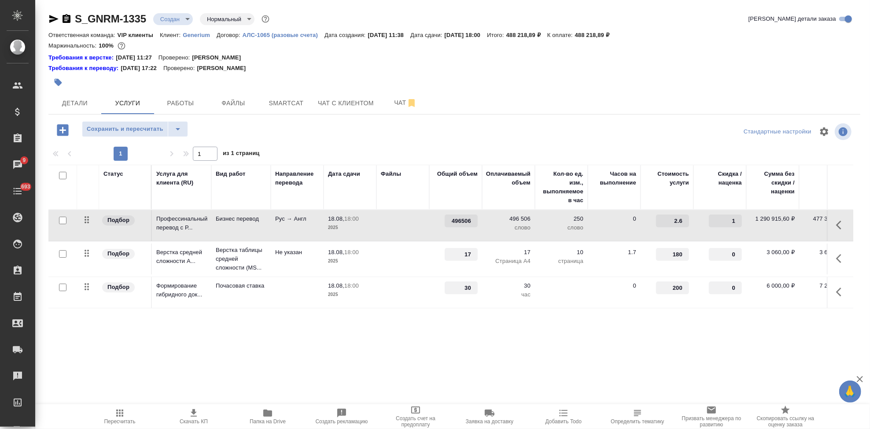
type input "1"
click at [737, 218] on input "1" at bounding box center [725, 220] width 33 height 13
type input "-30"
click at [738, 251] on input "1" at bounding box center [725, 254] width 32 height 13
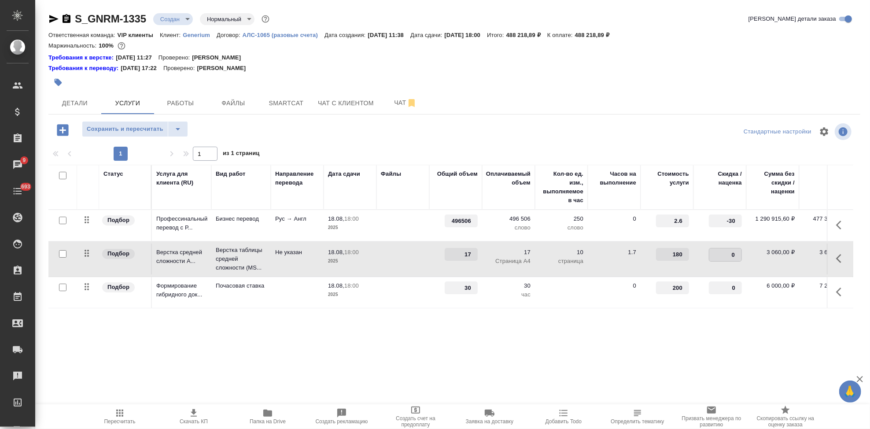
click at [738, 255] on input "0" at bounding box center [725, 254] width 32 height 13
type input "-1"
click at [738, 255] on input "-1" at bounding box center [725, 254] width 32 height 13
type input "-30"
type input "-1"
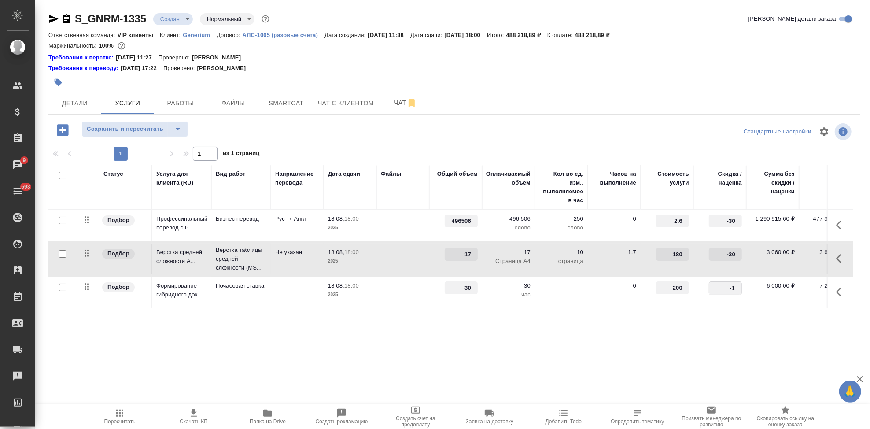
click at [738, 290] on input "-1" at bounding box center [725, 288] width 32 height 13
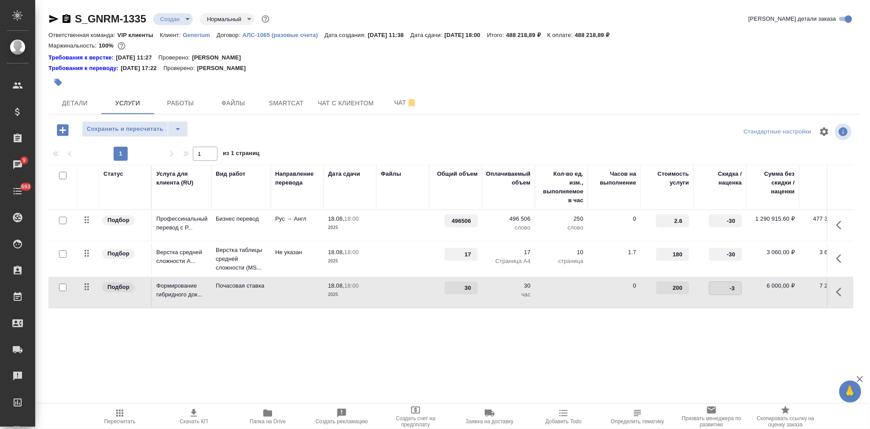
type input "-30"
click at [674, 335] on div "Статус Услуга для клиента (RU) Вид работ Направление перевода Дата сдачи Файлы …" at bounding box center [450, 259] width 805 height 189
click at [179, 126] on icon "split button" at bounding box center [178, 129] width 11 height 11
click at [140, 146] on li "Сохранить" at bounding box center [134, 147] width 106 height 14
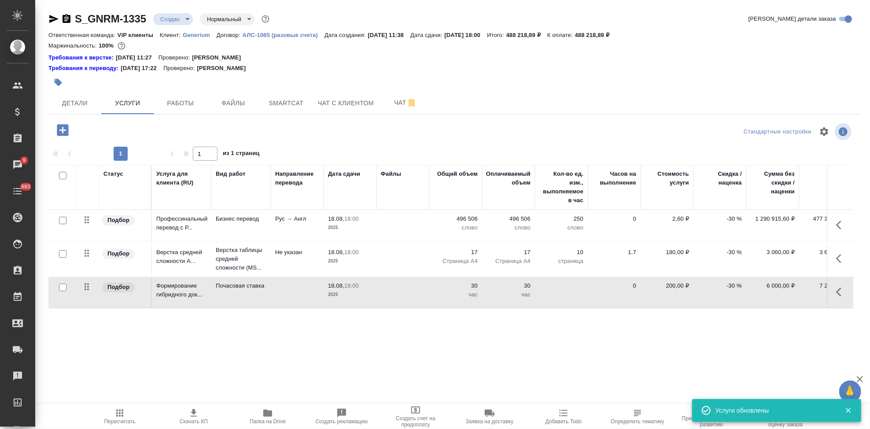
click at [680, 219] on p "2,60 ₽" at bounding box center [667, 218] width 44 height 9
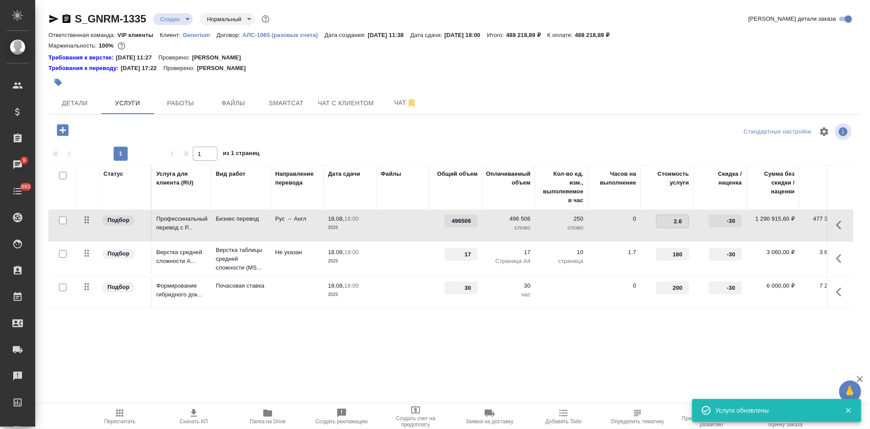
click at [682, 219] on input "2.6" at bounding box center [673, 221] width 32 height 13
type input "2.4"
click at [667, 337] on div "Статус Услуга для клиента (RU) Вид работ Направление перевода Дата сдачи Файлы …" at bounding box center [450, 259] width 805 height 189
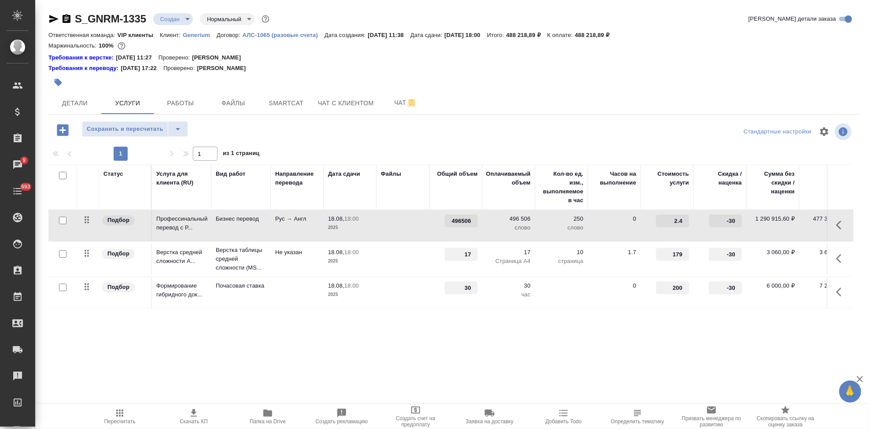
click at [684, 257] on input "179" at bounding box center [672, 254] width 33 height 13
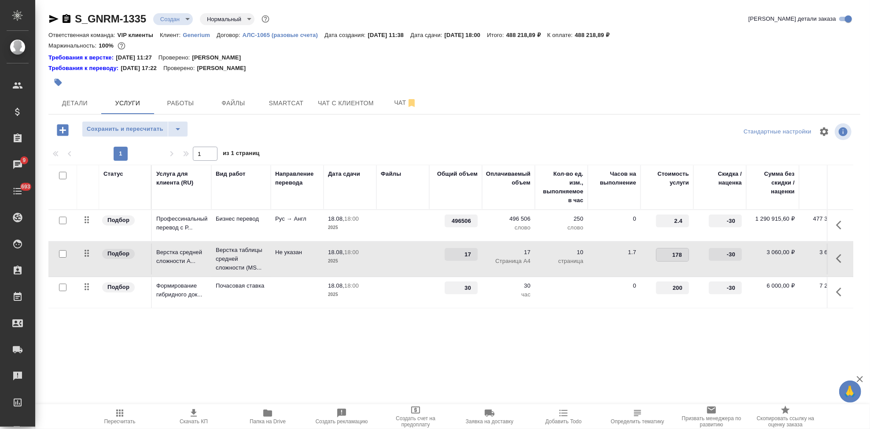
click at [684, 257] on input "178" at bounding box center [673, 254] width 32 height 13
type input "140"
click at [684, 288] on input "199" at bounding box center [673, 288] width 32 height 13
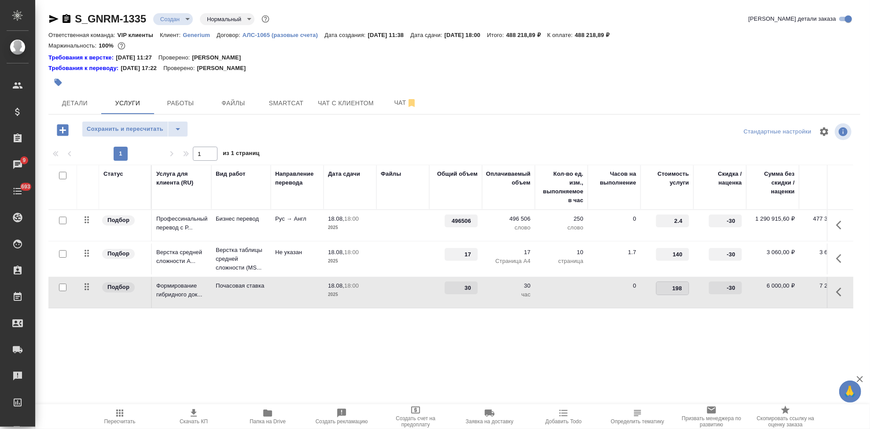
click at [684, 288] on input "198" at bounding box center [673, 288] width 32 height 13
type input "155"
click at [628, 325] on div "Статус Услуга для клиента (RU) Вид работ Направление перевода Дата сдачи Файлы …" at bounding box center [450, 259] width 805 height 189
click at [176, 124] on icon "split button" at bounding box center [178, 129] width 11 height 11
click at [146, 143] on li "Сохранить" at bounding box center [134, 147] width 106 height 14
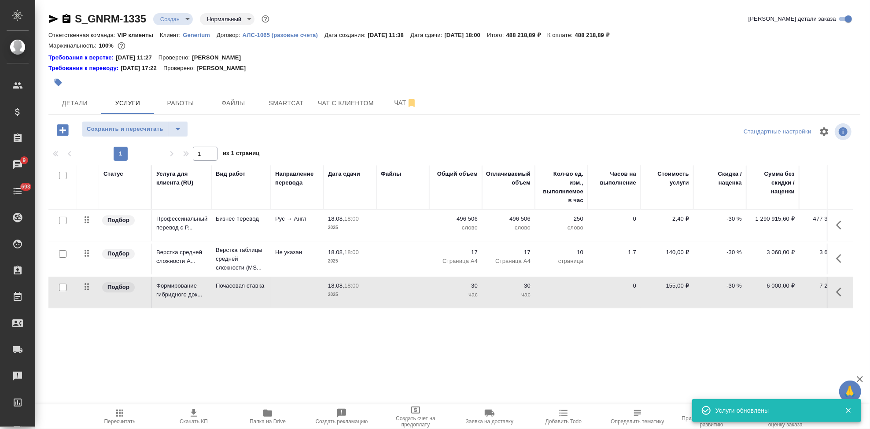
click at [116, 416] on icon "button" at bounding box center [120, 413] width 11 height 11
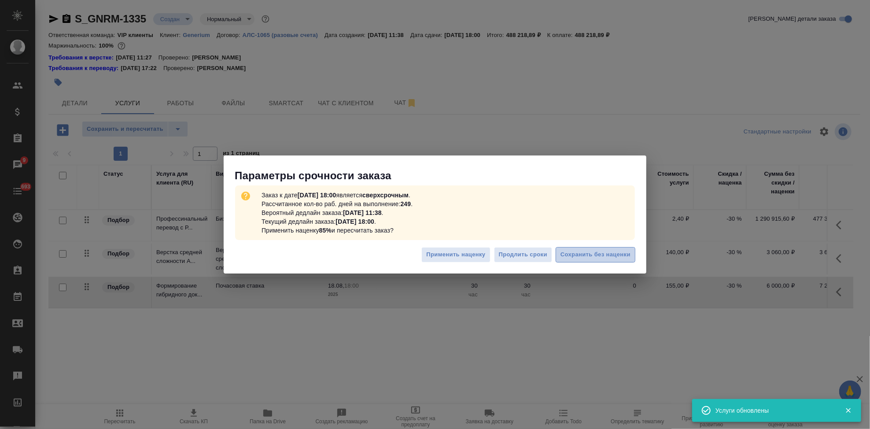
click at [594, 256] on span "Сохранить без наценки" at bounding box center [596, 255] width 70 height 10
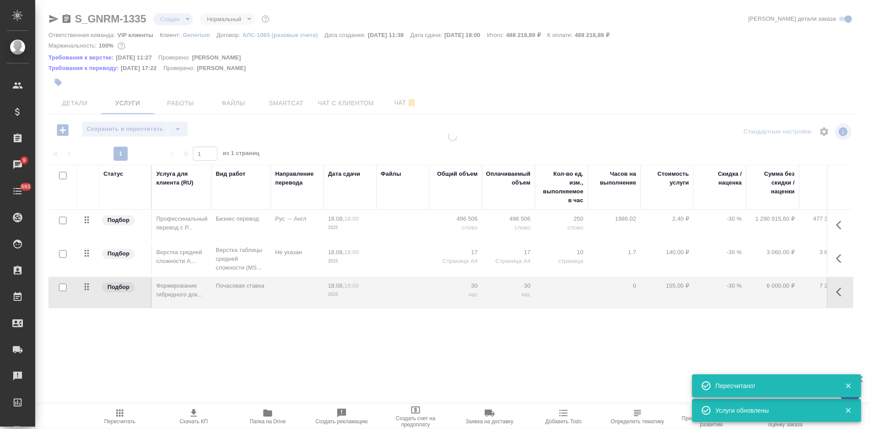
type input "urgent"
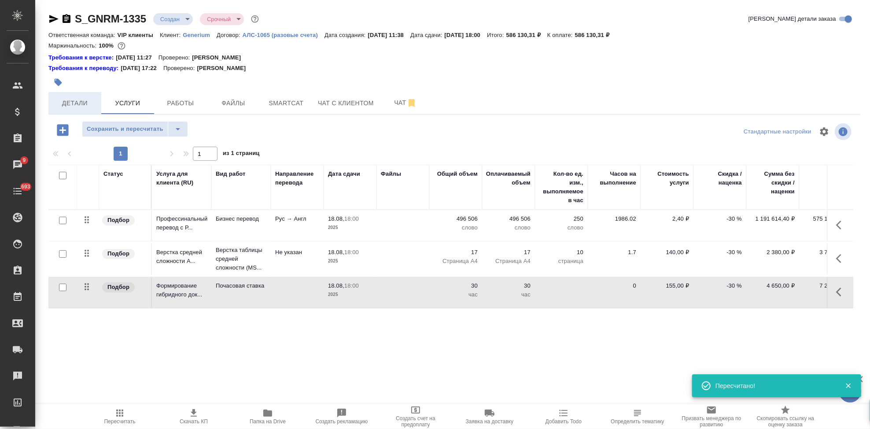
click at [86, 103] on span "Детали" at bounding box center [75, 103] width 42 height 11
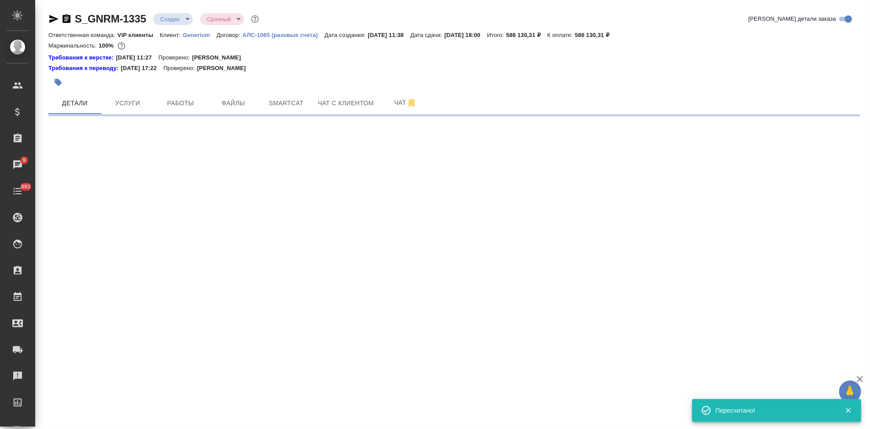
select select "RU"
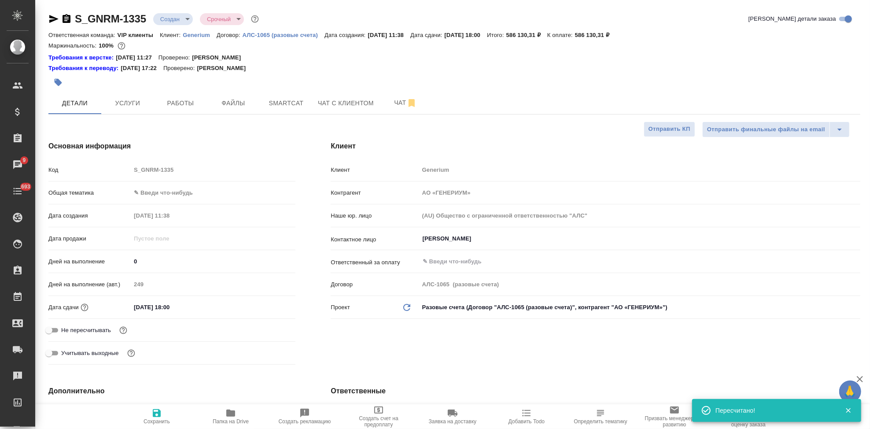
type textarea "x"
click at [129, 99] on span "Услуги" at bounding box center [128, 103] width 42 height 11
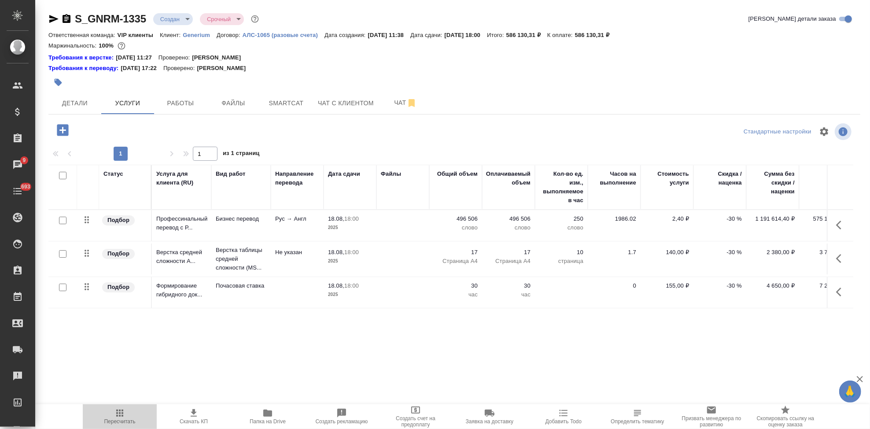
click at [123, 421] on span "Пересчитать" at bounding box center [119, 421] width 31 height 6
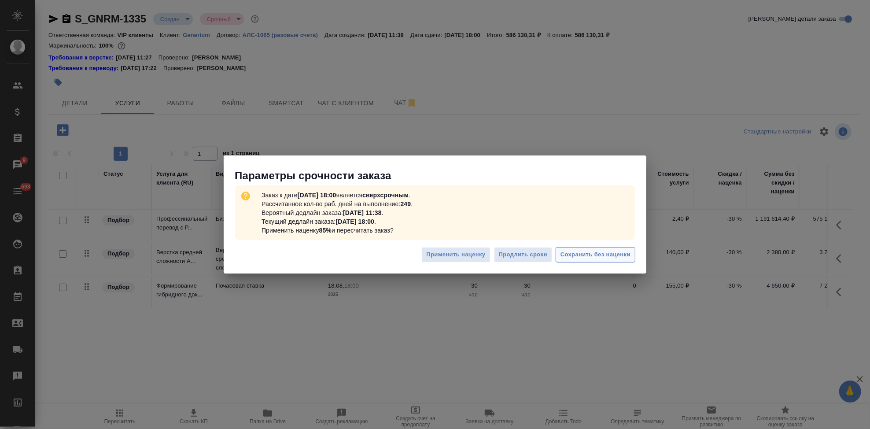
click at [597, 252] on span "Сохранить без наценки" at bounding box center [596, 255] width 70 height 10
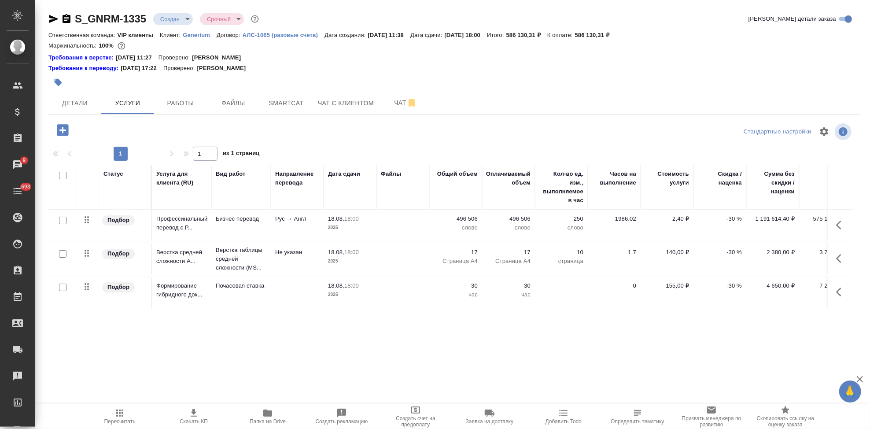
click at [195, 414] on icon "button" at bounding box center [193, 413] width 11 height 11
click at [841, 295] on icon "button" at bounding box center [841, 292] width 11 height 11
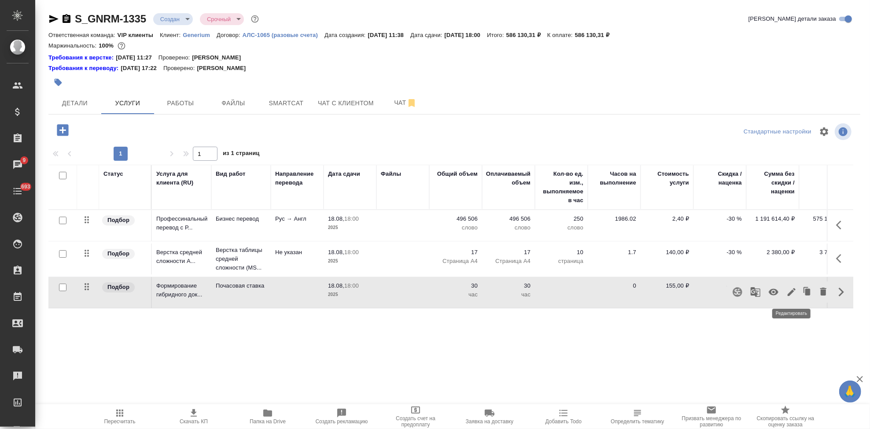
click at [788, 293] on icon "button" at bounding box center [792, 292] width 11 height 11
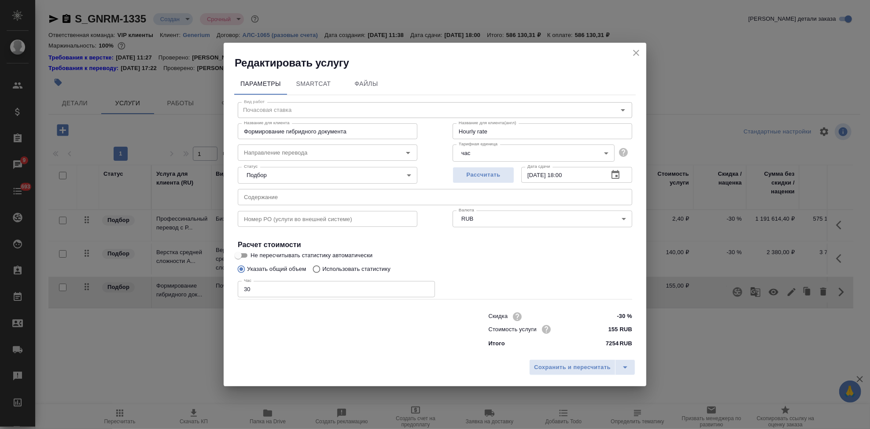
click at [547, 151] on body "🙏 .cls-1 fill:#fff; AWATERA Kabargina Anna Клиенты Спецификации Заказы 9 Чаты 6…" at bounding box center [435, 214] width 870 height 429
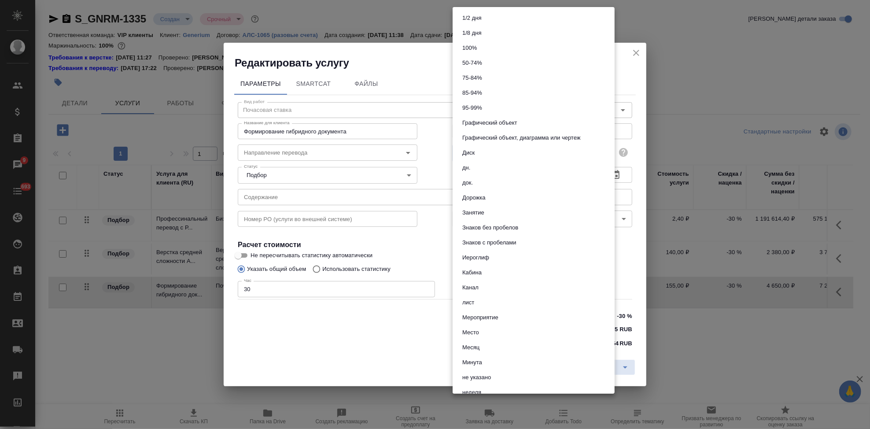
scroll to position [368, 0]
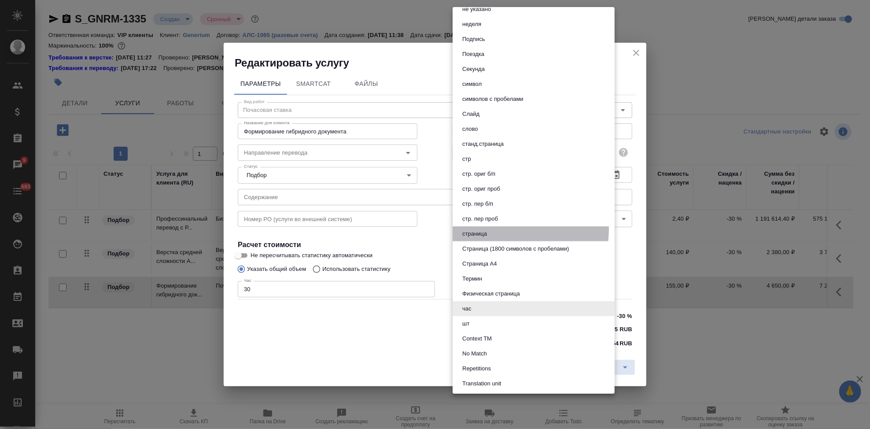
click at [495, 228] on li "страница" at bounding box center [534, 233] width 162 height 15
type input "5a8b1489cc6b4906c91bfdb2"
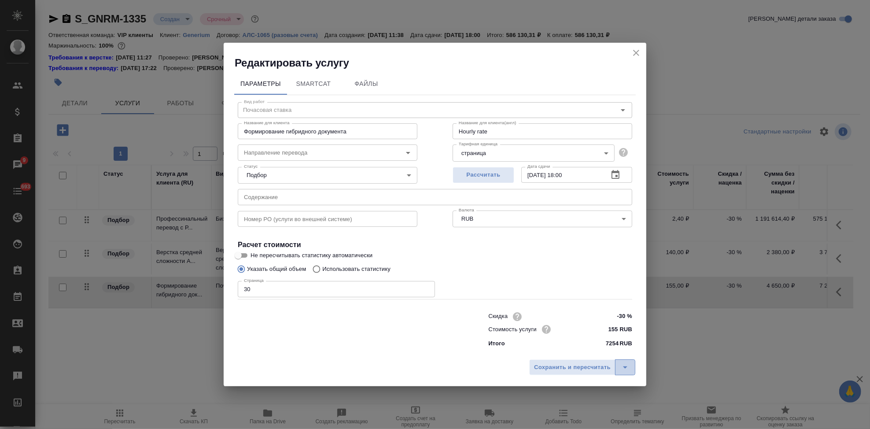
click at [628, 364] on icon "split button" at bounding box center [625, 367] width 11 height 11
click at [590, 351] on li "Сохранить" at bounding box center [584, 349] width 106 height 14
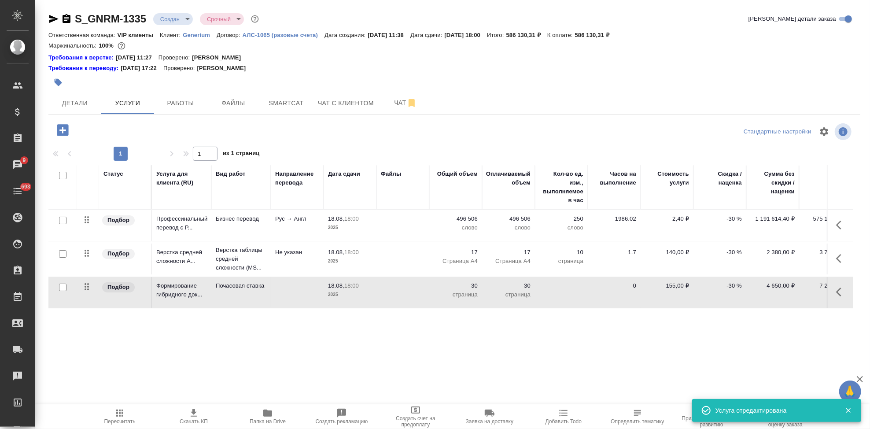
click at [126, 414] on span "Пересчитать" at bounding box center [119, 416] width 63 height 17
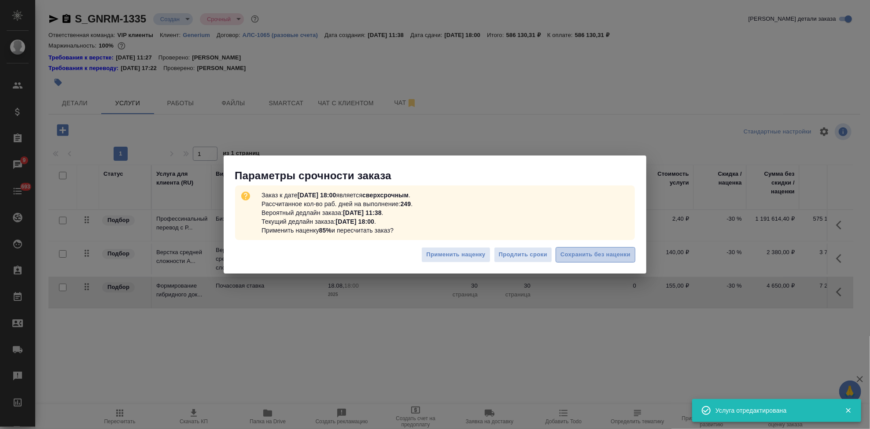
click at [606, 259] on span "Сохранить без наценки" at bounding box center [596, 255] width 70 height 10
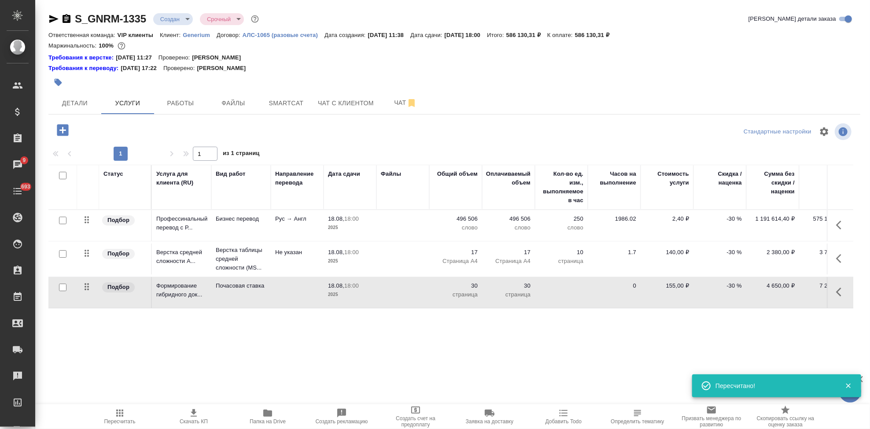
click at [185, 18] on body "🙏 .cls-1 fill:#fff; AWATERA Kabargina Anna Клиенты Спецификации Заказы 9 Чаты 6…" at bounding box center [435, 214] width 870 height 429
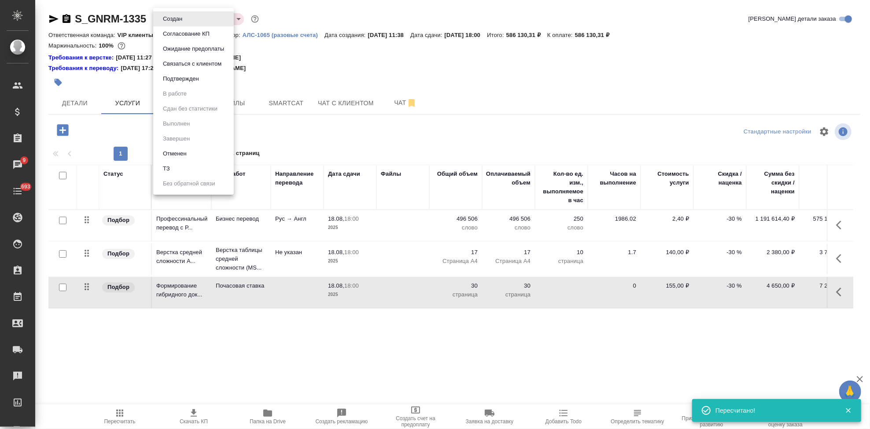
click at [185, 24] on button "Согласование КП" at bounding box center [172, 19] width 25 height 10
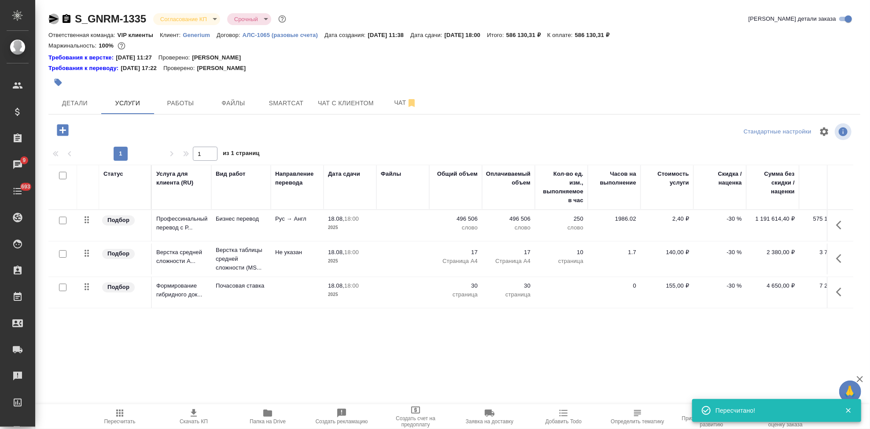
click at [54, 22] on icon "button" at bounding box center [53, 19] width 11 height 11
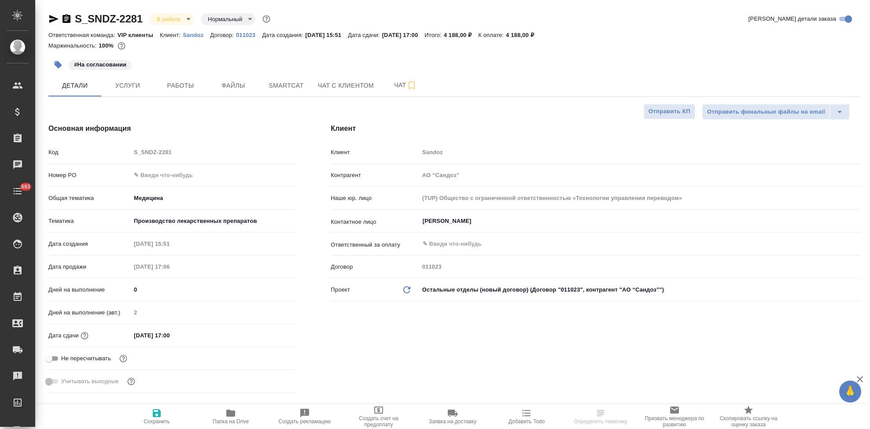
select select "RU"
click at [227, 413] on icon "button" at bounding box center [230, 413] width 9 height 7
select select "RU"
type textarea "x"
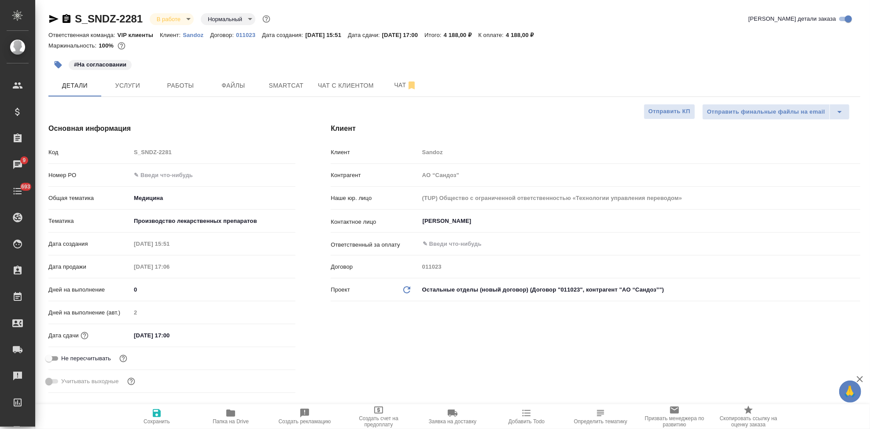
type textarea "x"
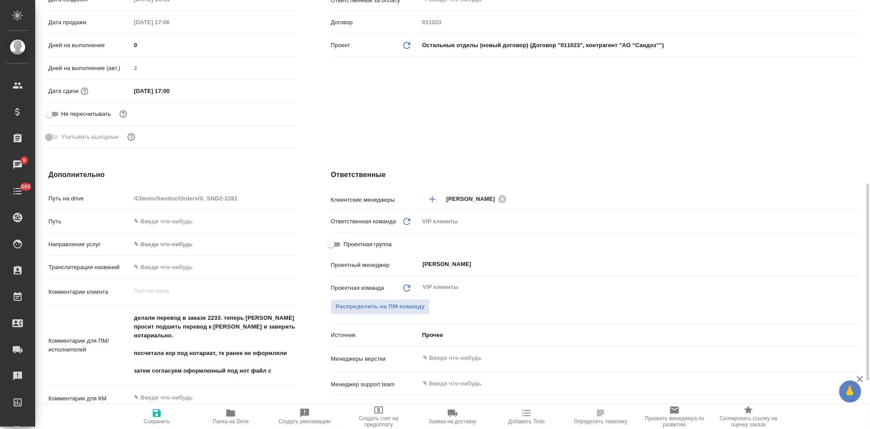
scroll to position [293, 0]
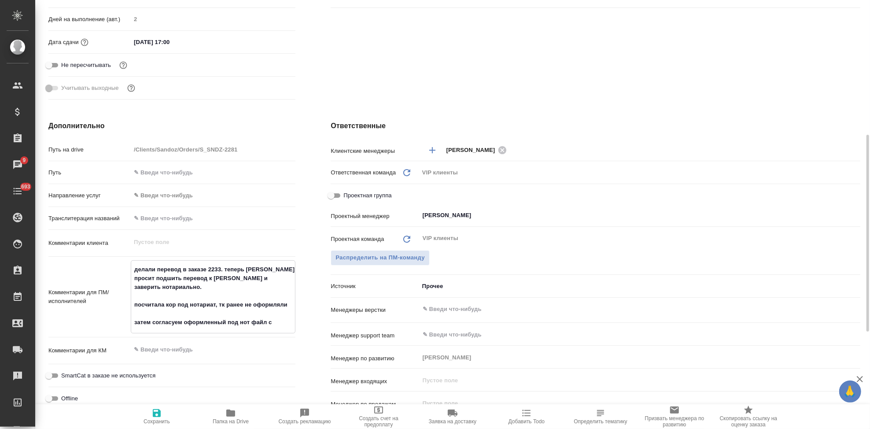
drag, startPoint x: 279, startPoint y: 276, endPoint x: 132, endPoint y: 278, distance: 147.1
click at [132, 278] on textarea "делали перевод в заказе 2233. теперь [PERSON_NAME] просит подшить перевод к [PE…" at bounding box center [213, 296] width 164 height 68
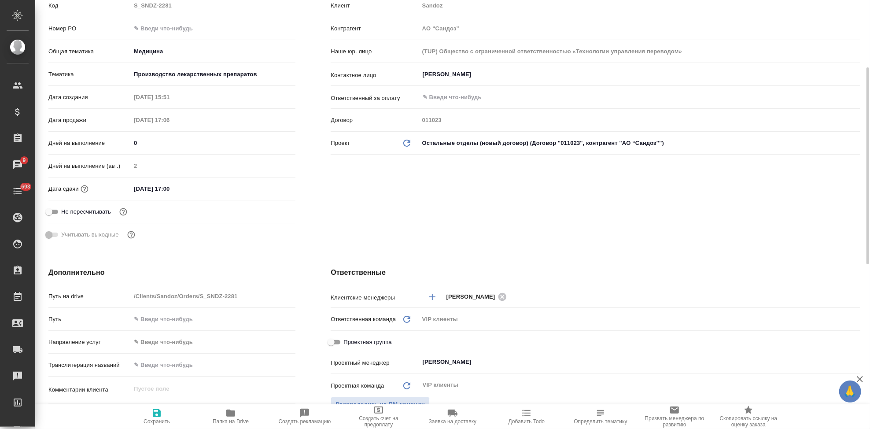
scroll to position [0, 0]
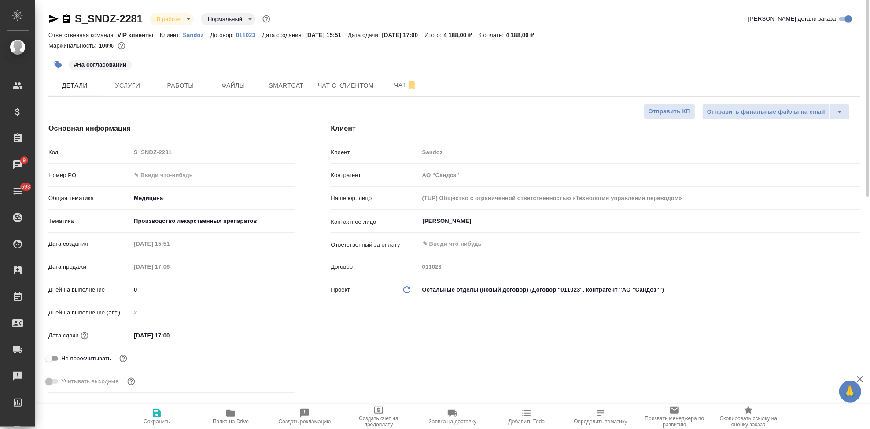
click at [55, 19] on icon "button" at bounding box center [53, 19] width 11 height 11
type textarea "x"
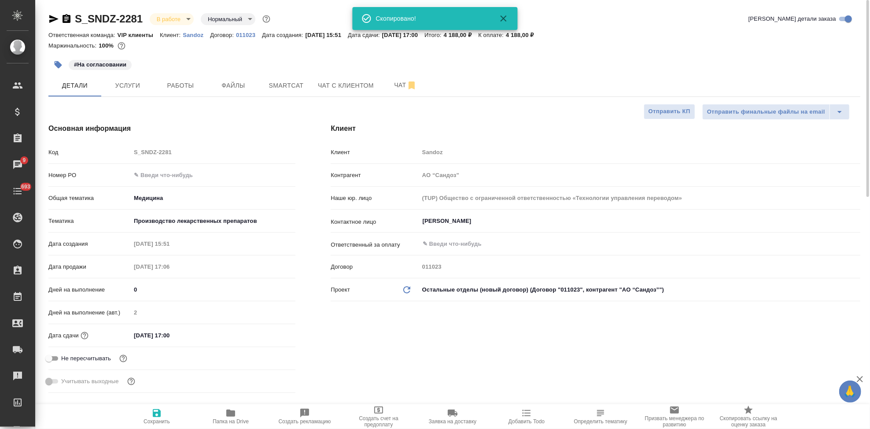
type textarea "x"
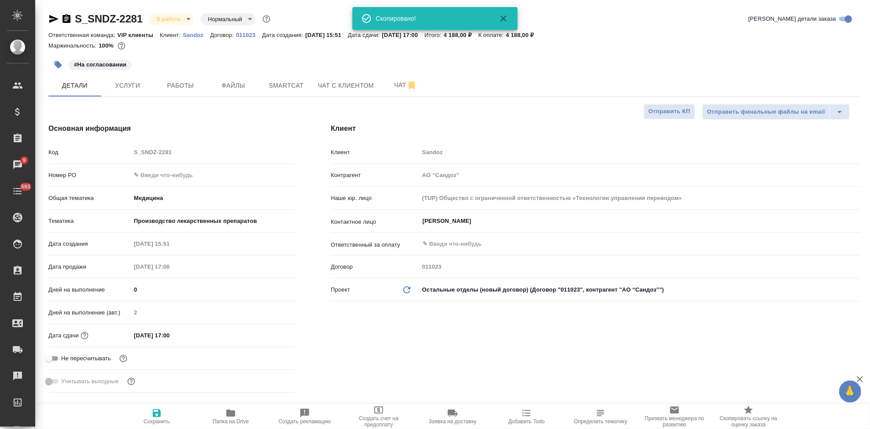
type textarea "x"
